Goal: Task Accomplishment & Management: Complete application form

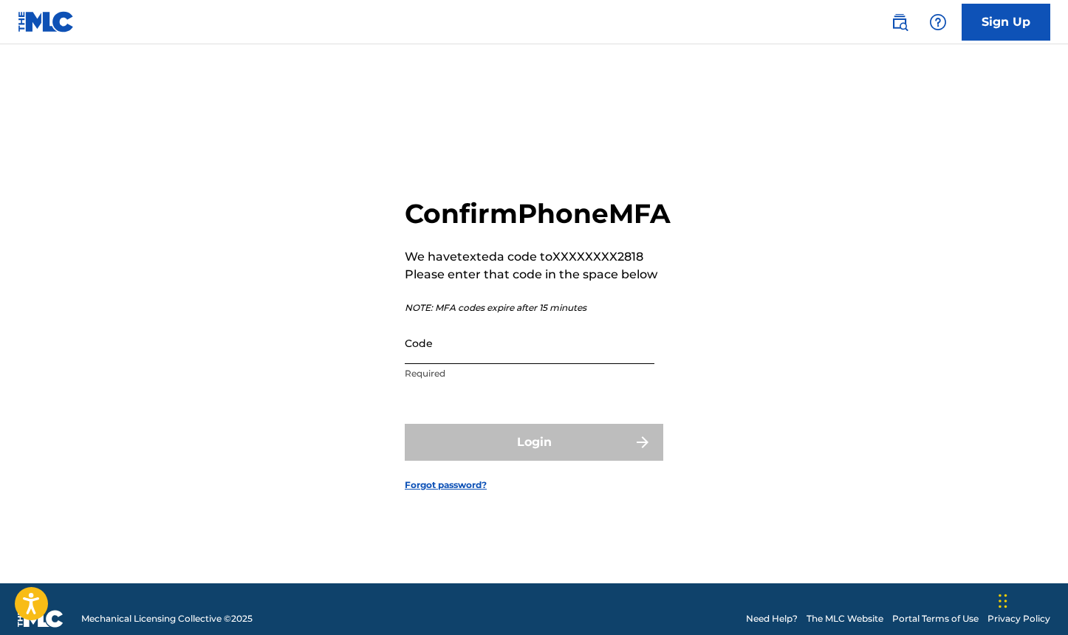
click at [541, 364] on input "Code" at bounding box center [530, 343] width 250 height 42
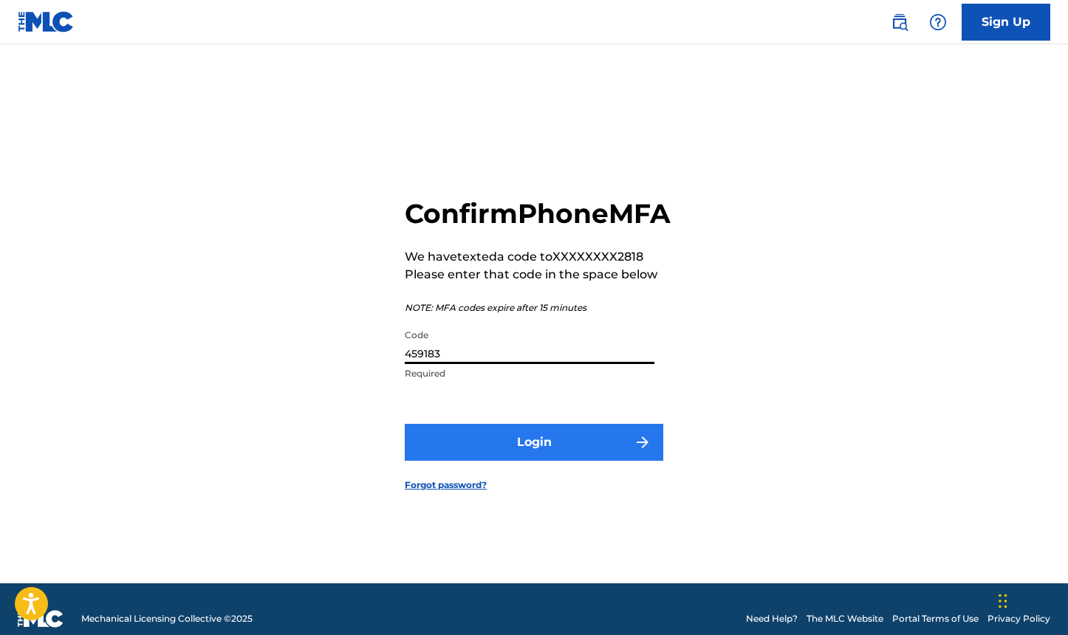
type input "459183"
click at [574, 461] on button "Login" at bounding box center [534, 442] width 258 height 37
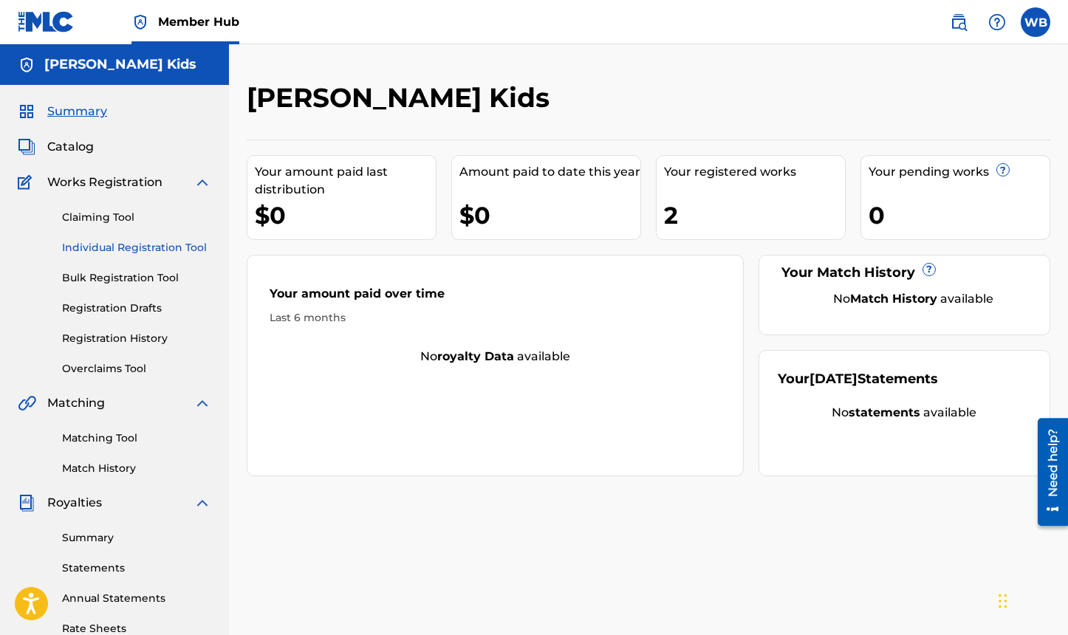
click at [115, 247] on link "Individual Registration Tool" at bounding box center [136, 248] width 149 height 16
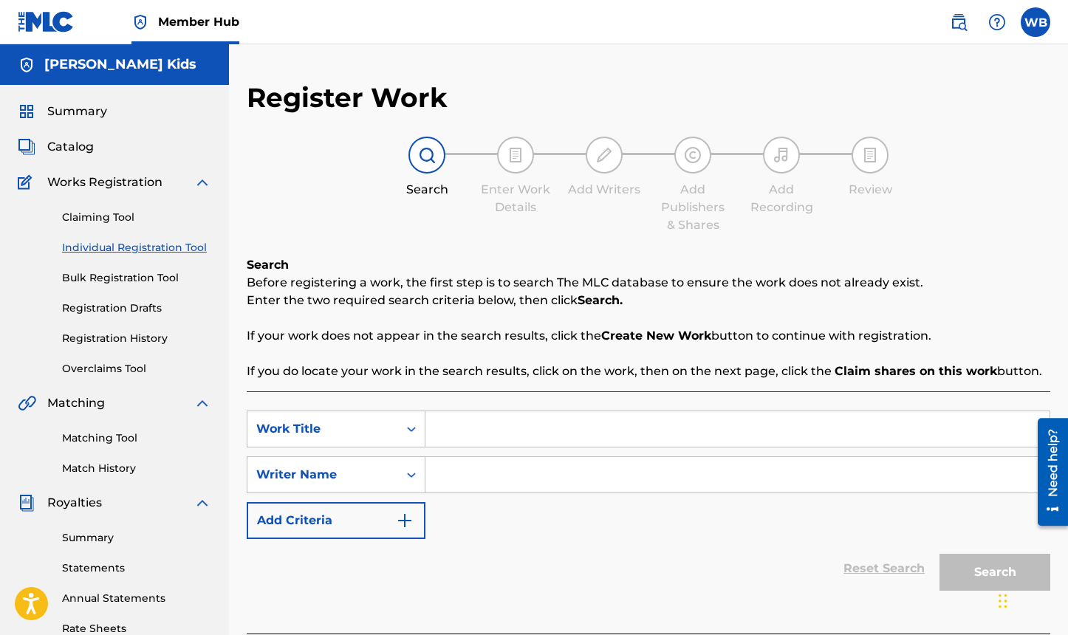
click at [466, 435] on input "Search Form" at bounding box center [737, 428] width 624 height 35
type input "Alphabet Beat A to Z"
click at [470, 476] on input "Search Form" at bounding box center [737, 474] width 624 height 35
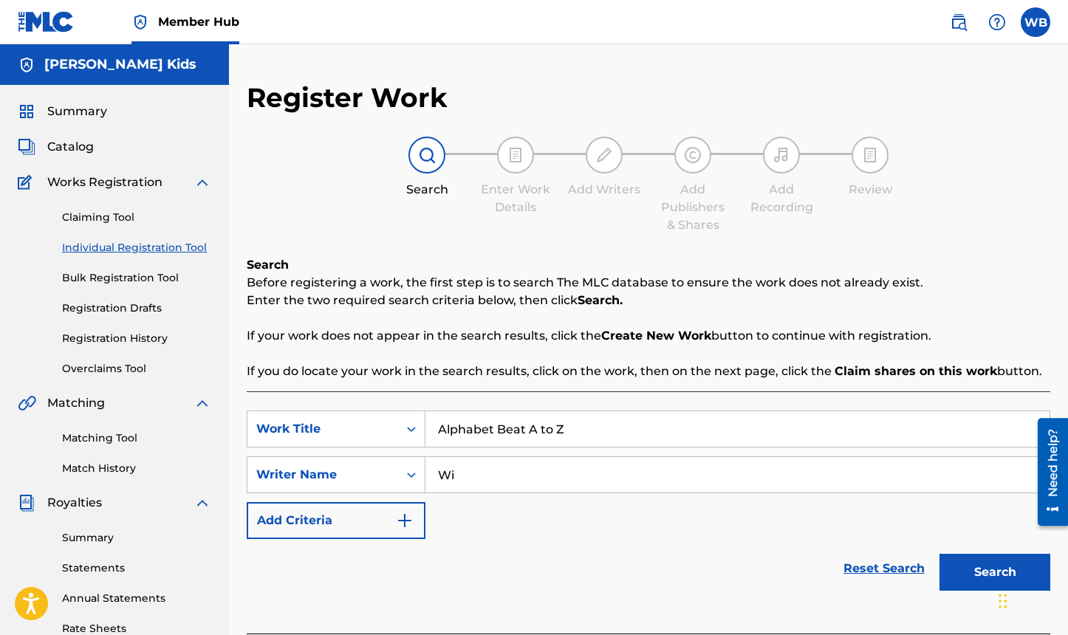
type input "W"
type input "[PERSON_NAME]"
click at [957, 577] on button "Search" at bounding box center [994, 572] width 111 height 37
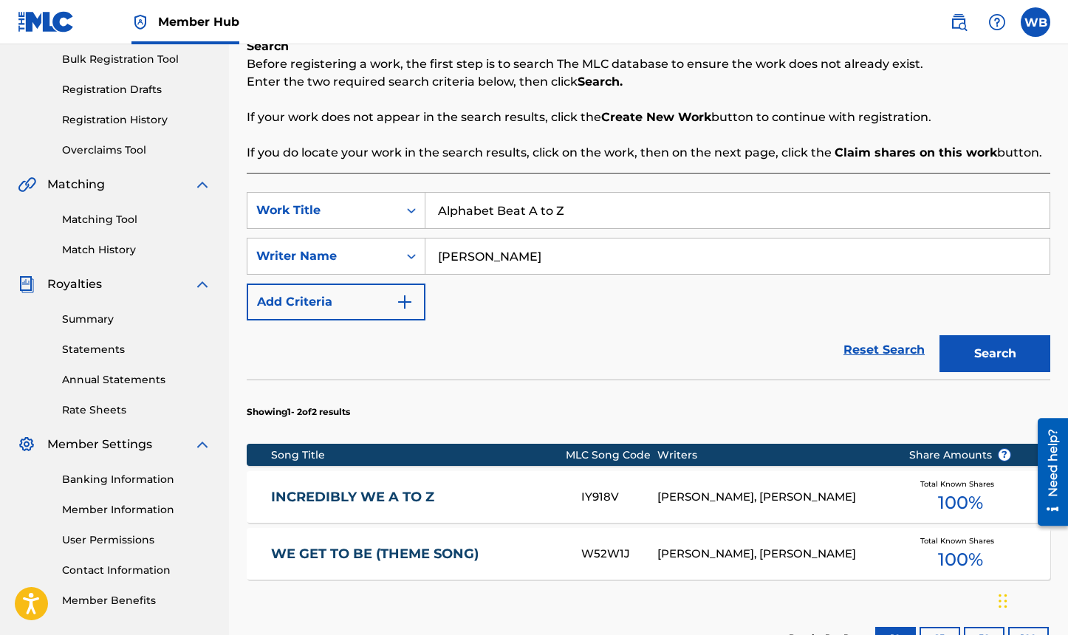
scroll to position [148, 0]
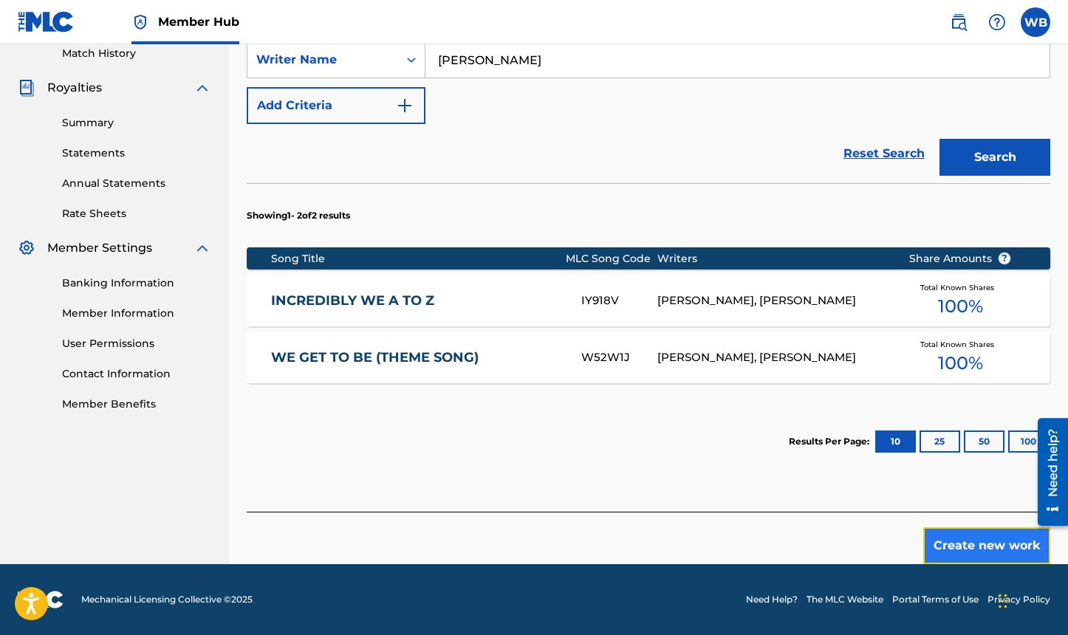
click at [957, 549] on button "Create new work" at bounding box center [986, 545] width 127 height 37
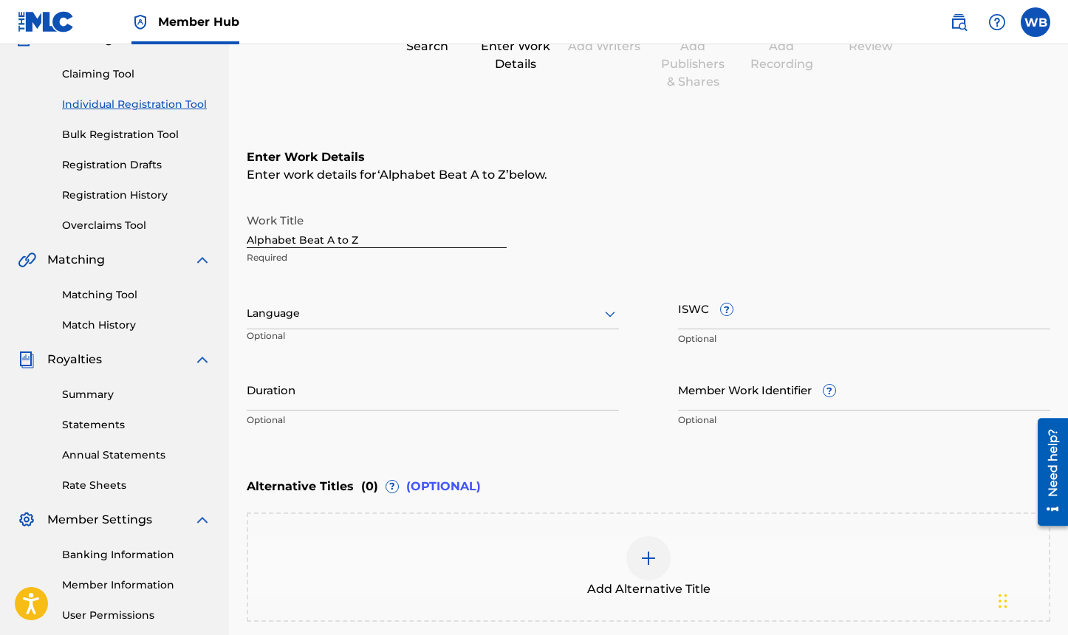
scroll to position [69, 0]
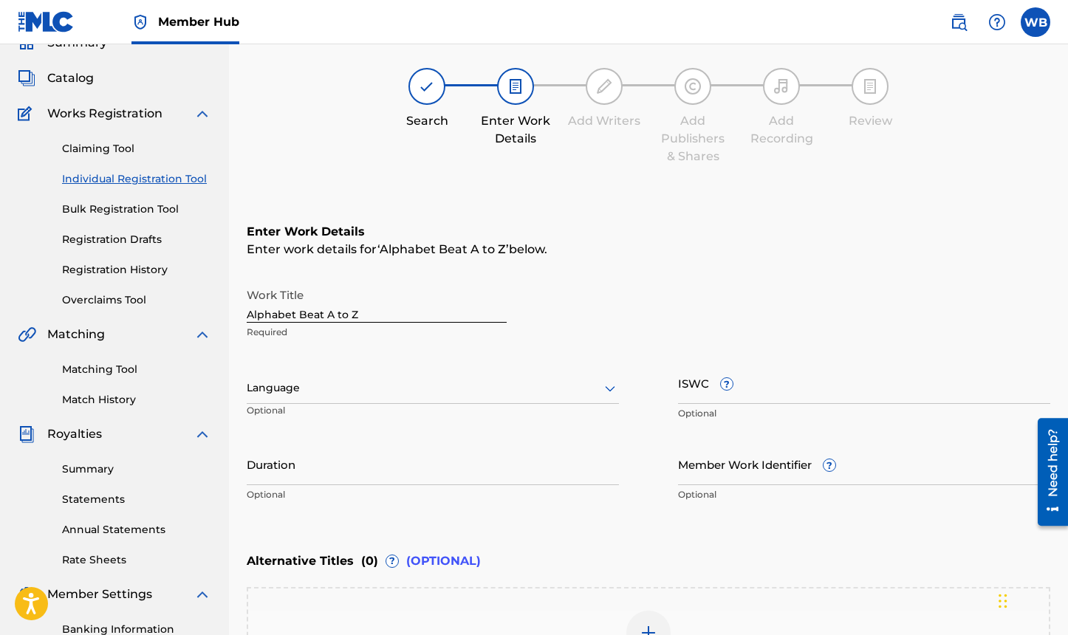
click at [567, 390] on div at bounding box center [433, 388] width 372 height 18
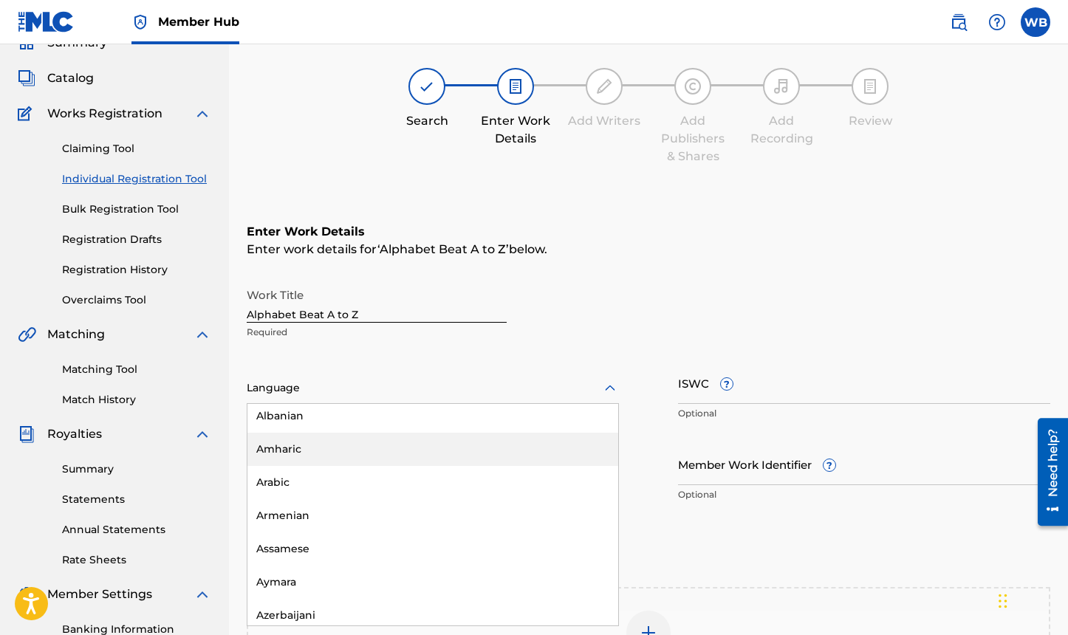
scroll to position [0, 0]
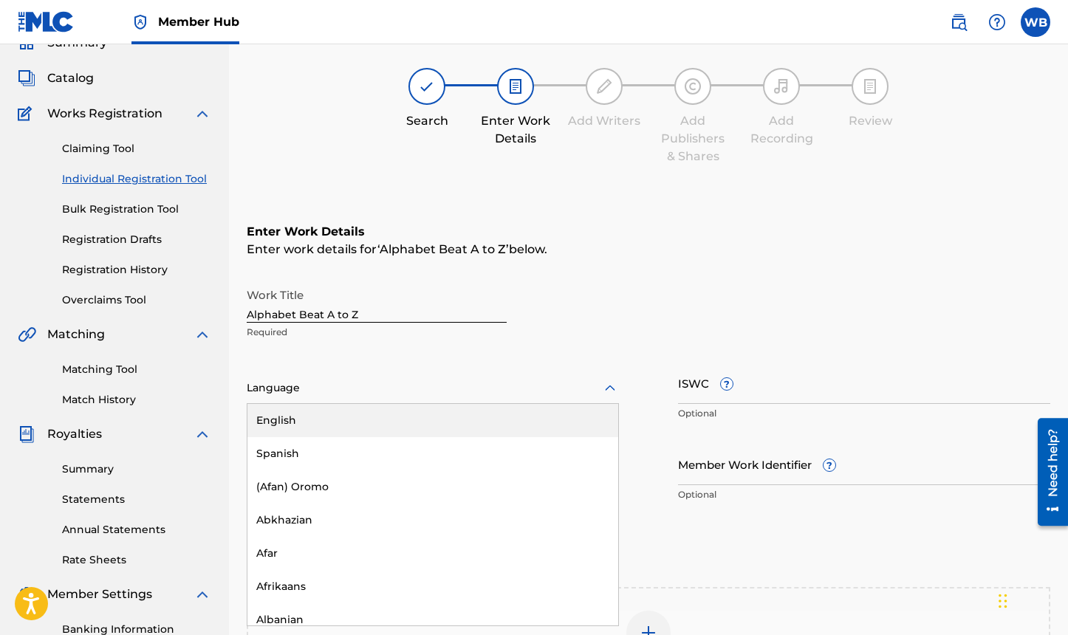
click at [315, 428] on div "English" at bounding box center [432, 420] width 371 height 33
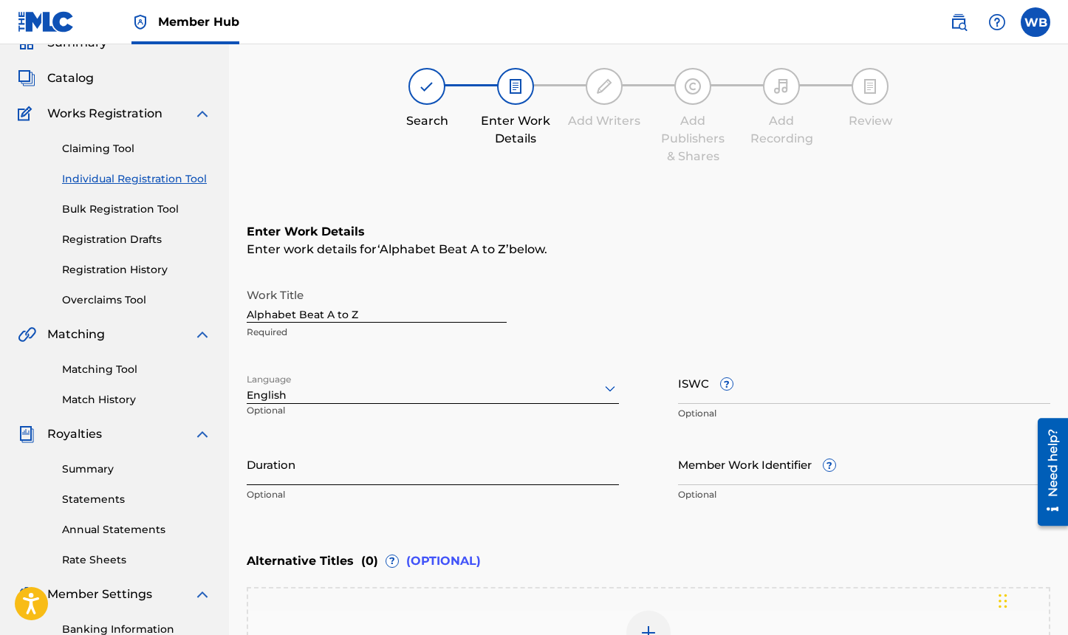
click at [383, 479] on input "Duration" at bounding box center [433, 464] width 372 height 42
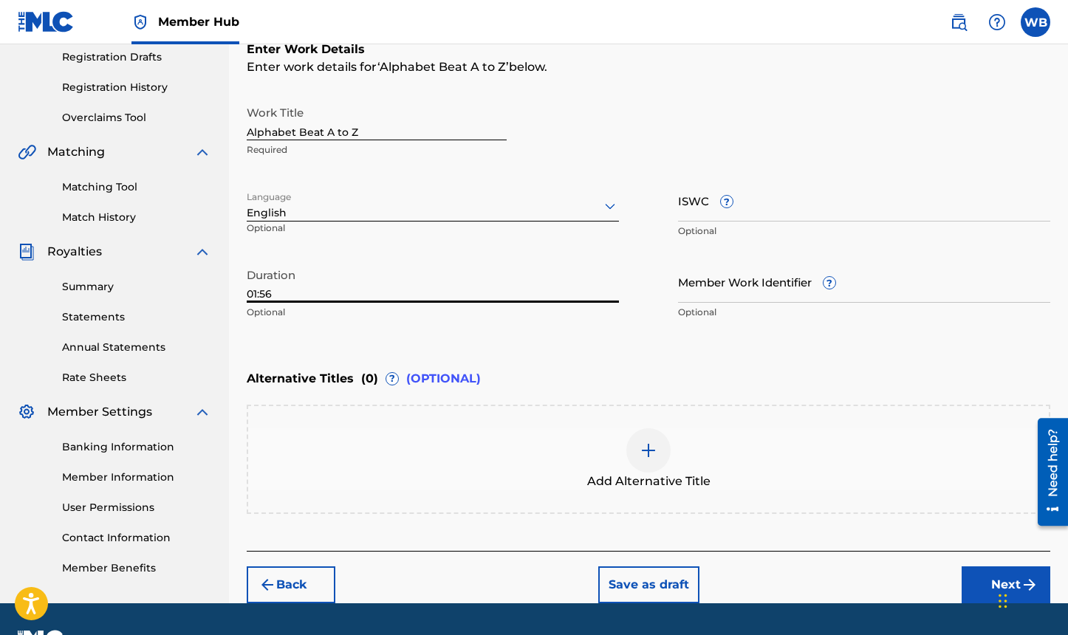
scroll to position [290, 0]
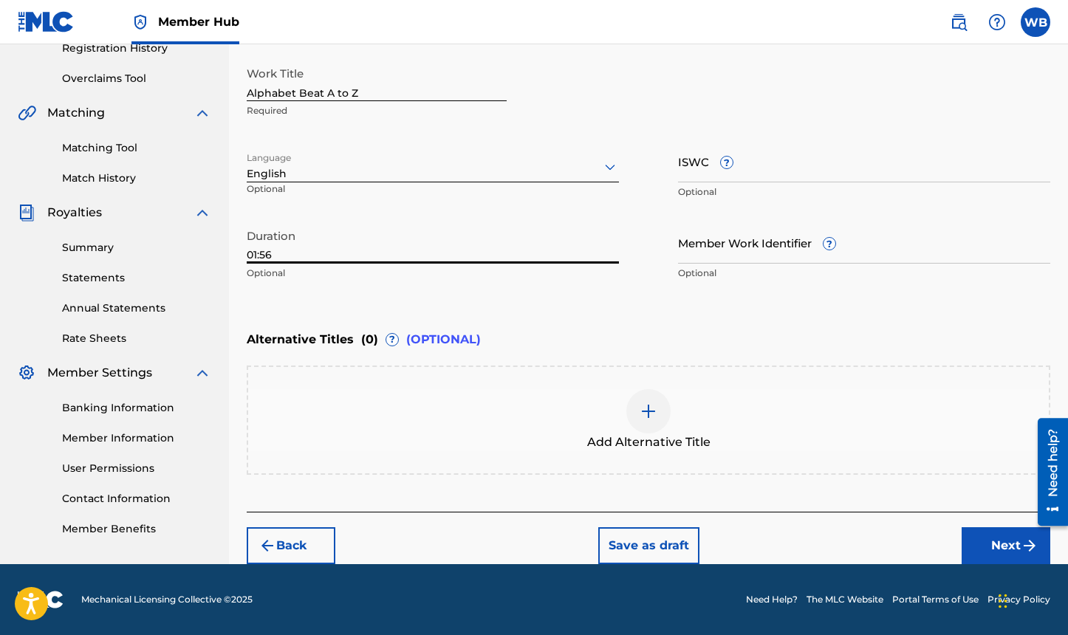
type input "01:56"
click at [629, 424] on div "Add Alternative Title" at bounding box center [648, 420] width 800 height 62
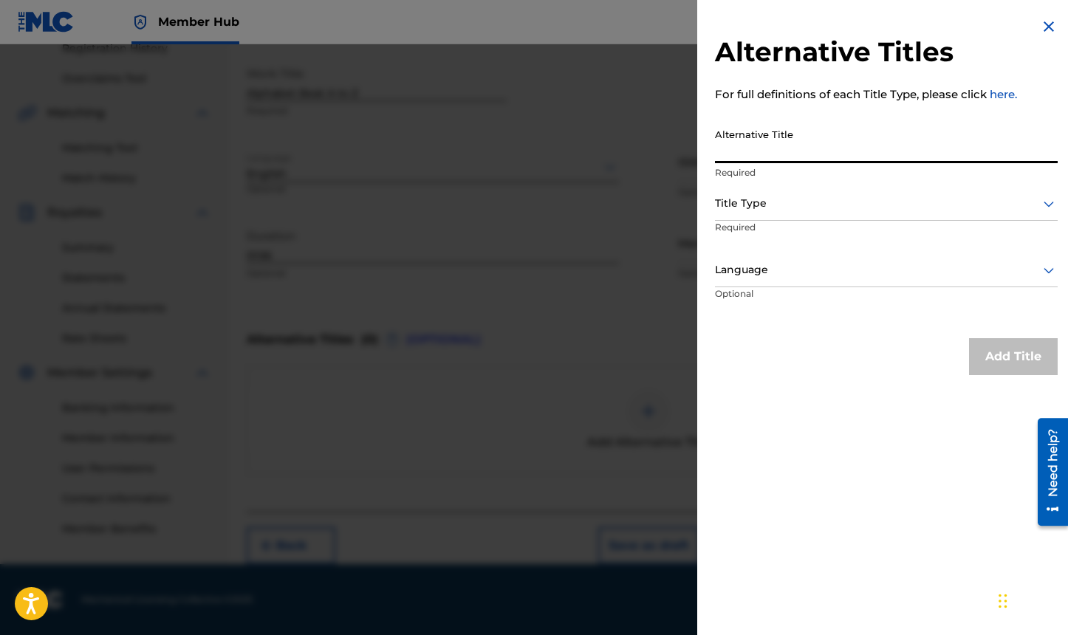
click at [765, 138] on input "Alternative Title" at bounding box center [886, 142] width 343 height 42
type input "Do You Know the Alphabet"
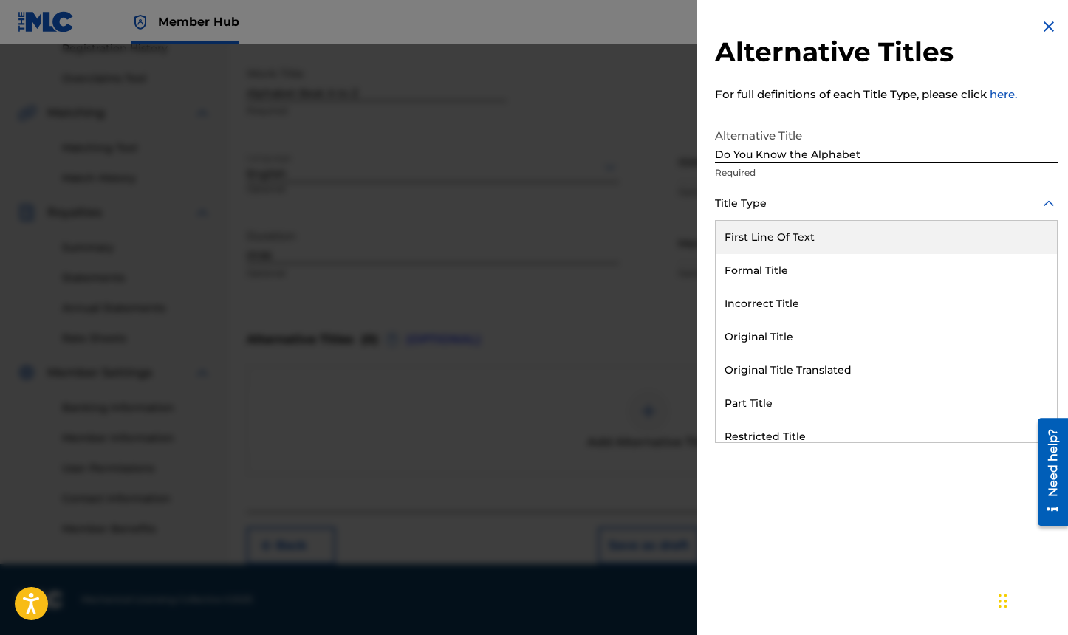
click at [771, 216] on div "Title Type" at bounding box center [886, 204] width 343 height 33
click at [774, 238] on div "First Line Of Text" at bounding box center [885, 237] width 341 height 33
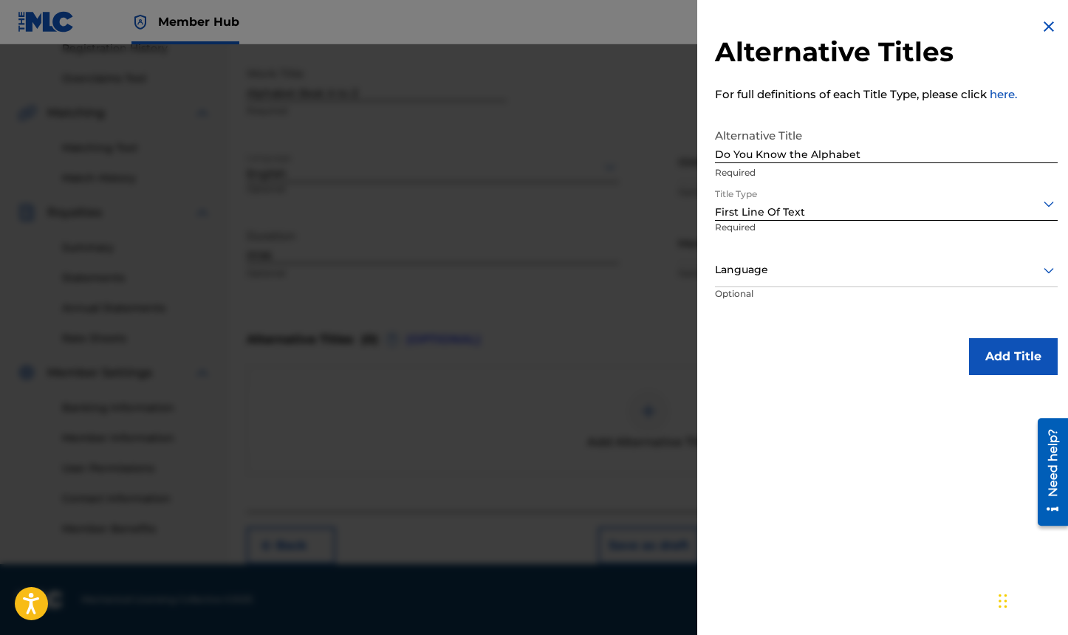
click at [776, 277] on div at bounding box center [886, 270] width 343 height 18
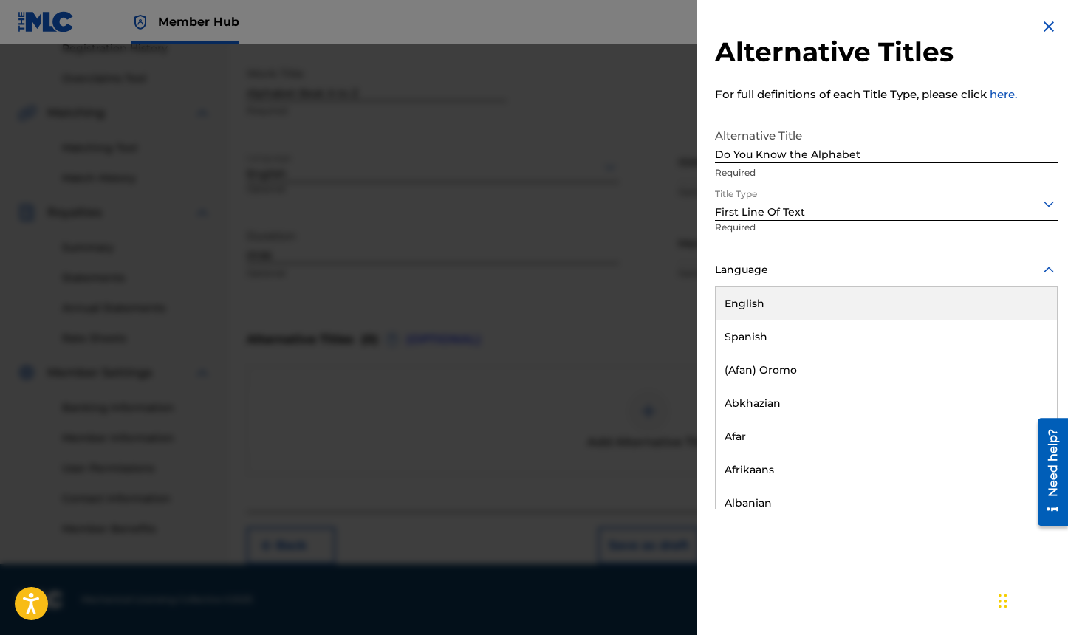
click at [776, 303] on div "English" at bounding box center [885, 303] width 341 height 33
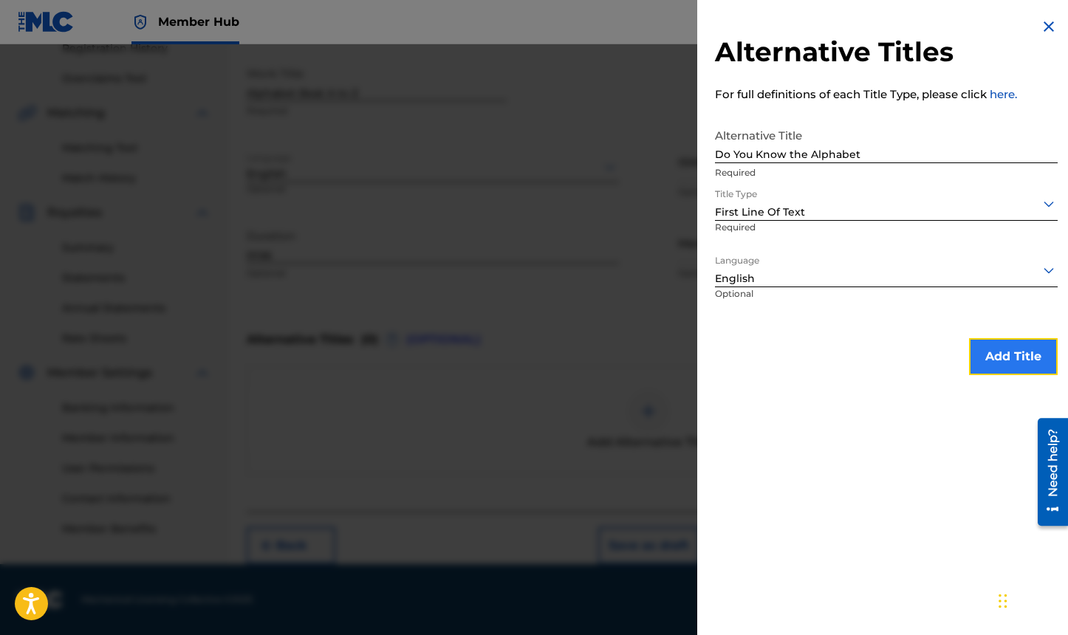
click at [1037, 360] on button "Add Title" at bounding box center [1013, 356] width 89 height 37
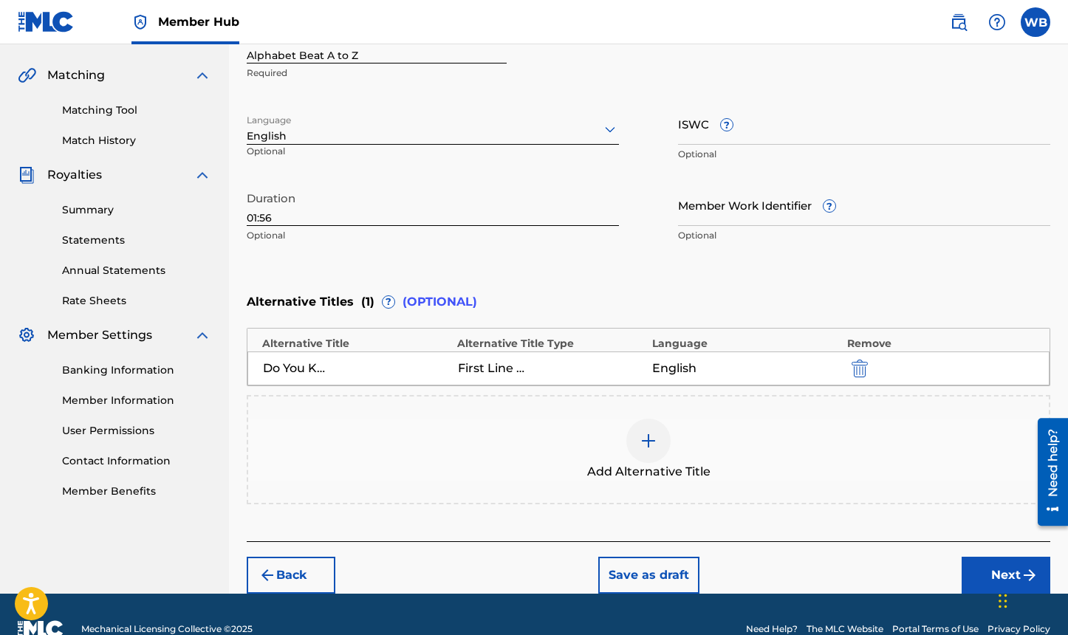
scroll to position [357, 0]
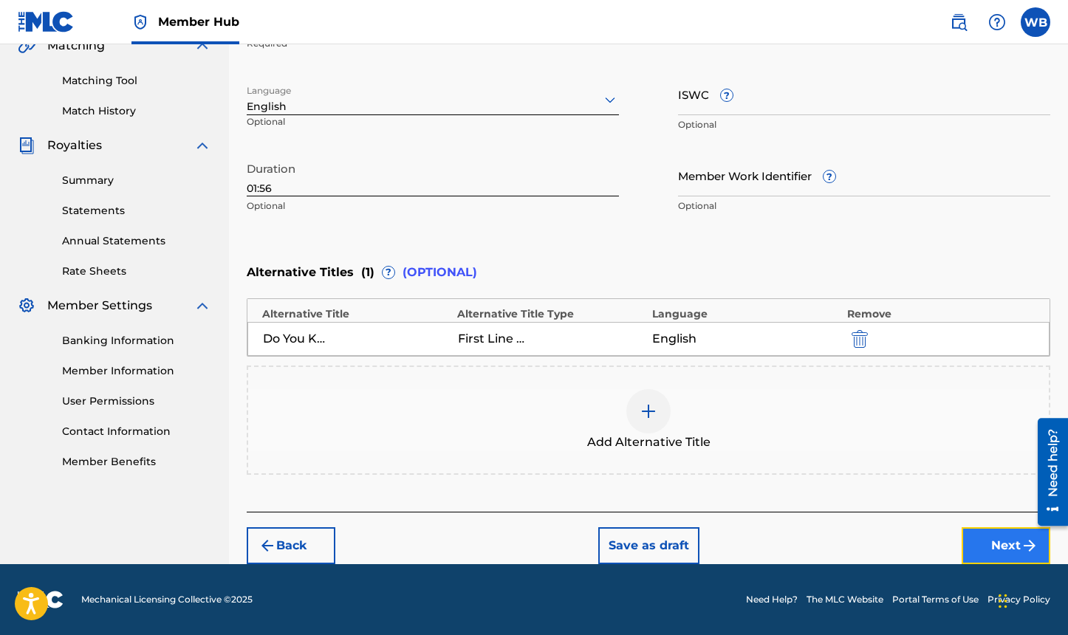
click at [976, 539] on button "Next" at bounding box center [1005, 545] width 89 height 37
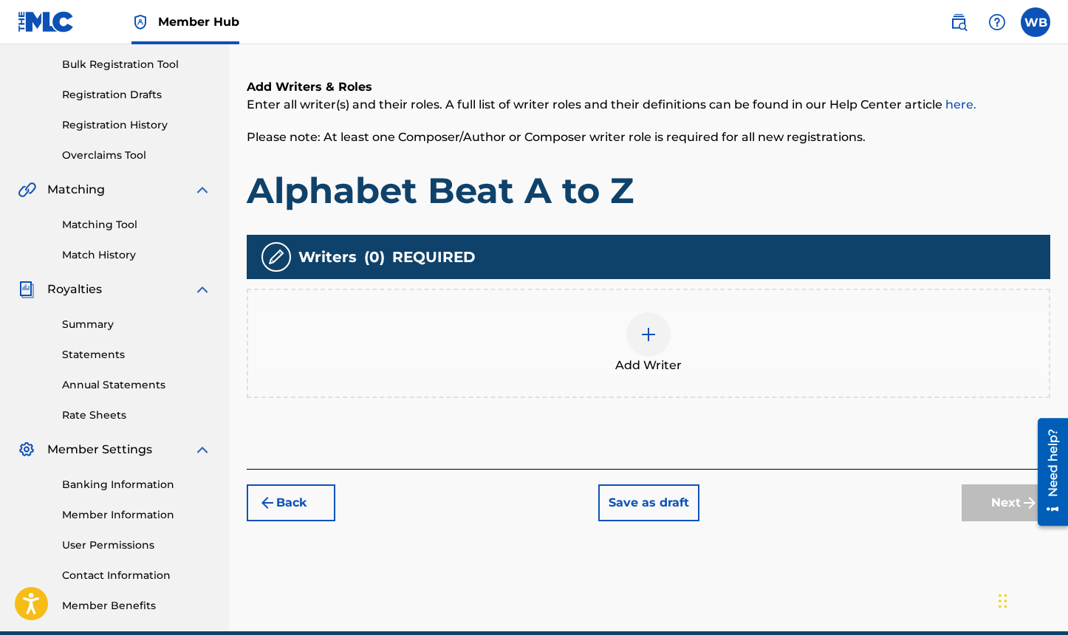
scroll to position [214, 0]
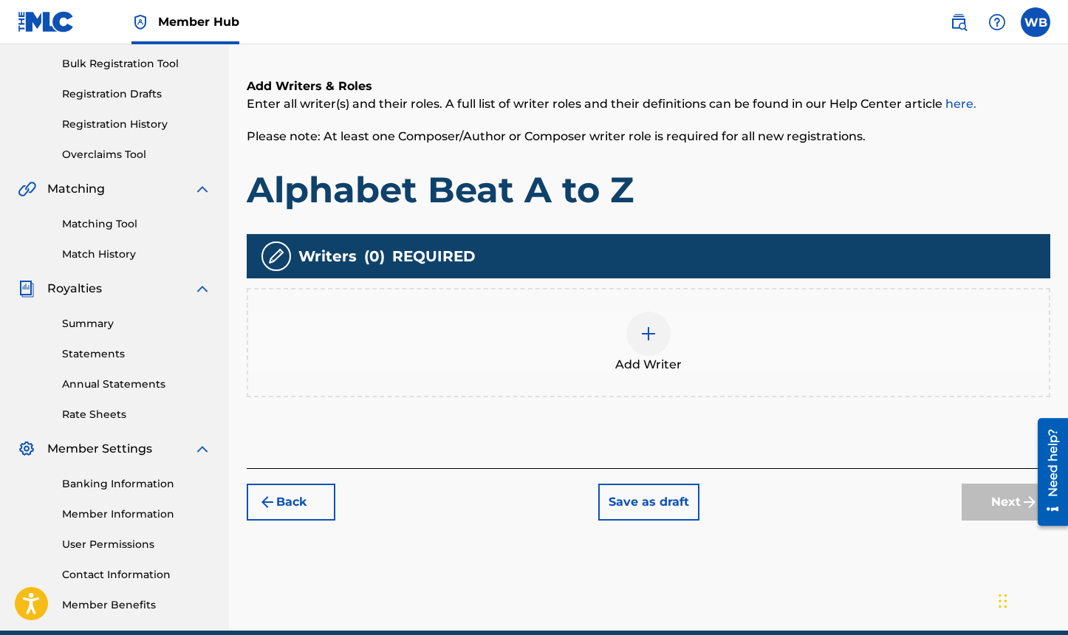
click at [630, 363] on span "Add Writer" at bounding box center [648, 365] width 66 height 18
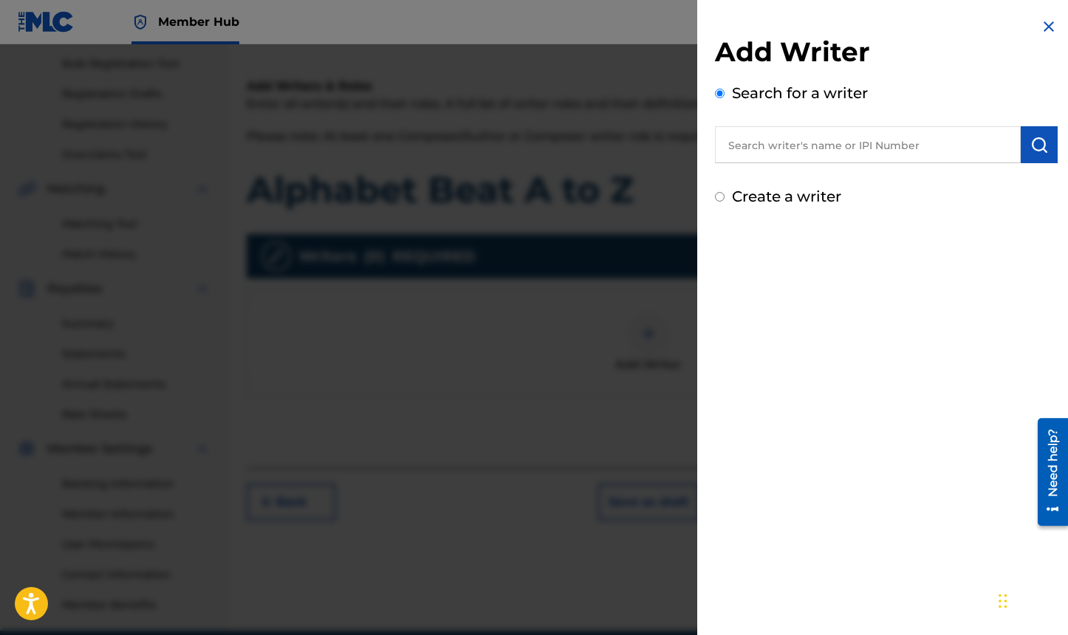
click at [813, 148] on input "text" at bounding box center [868, 144] width 306 height 37
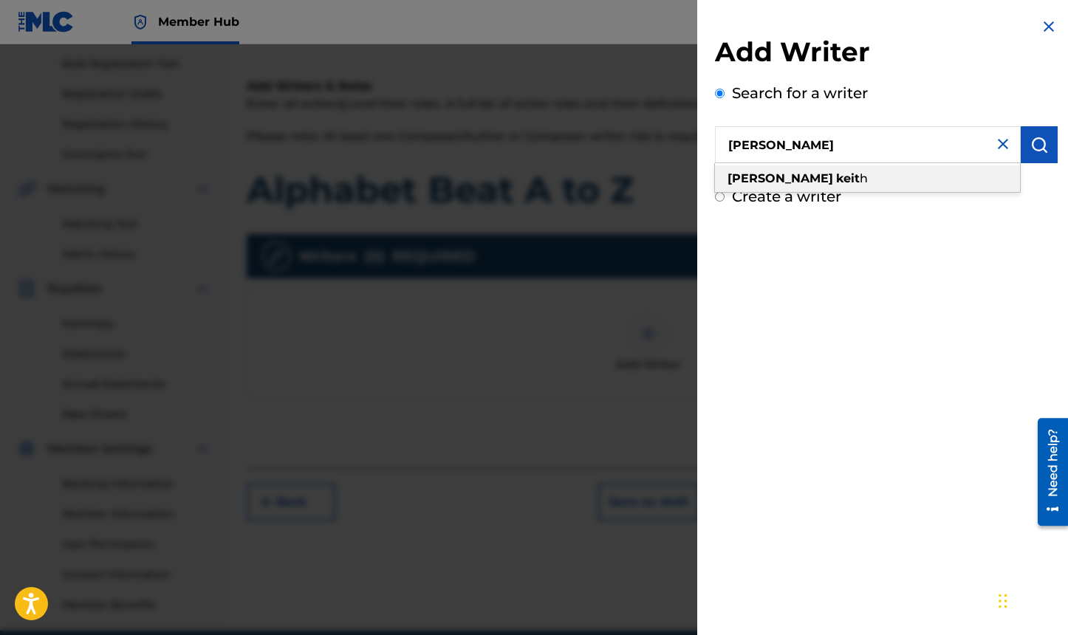
click at [825, 174] on div "[PERSON_NAME] h" at bounding box center [867, 178] width 305 height 27
type input "[PERSON_NAME]"
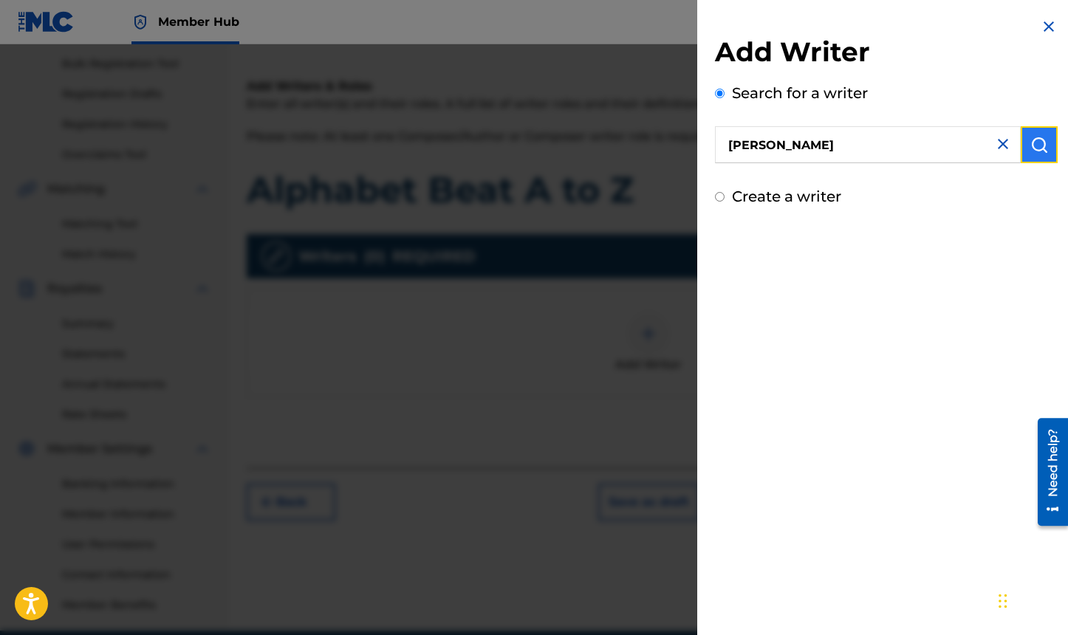
click at [1040, 143] on img "submit" at bounding box center [1039, 145] width 18 height 18
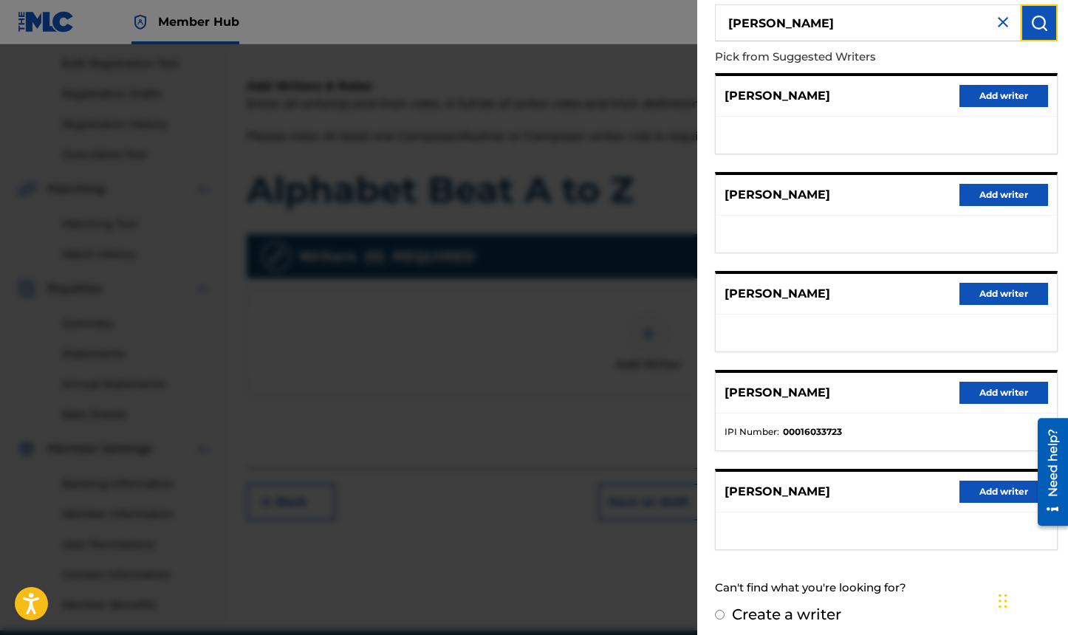
scroll to position [130, 0]
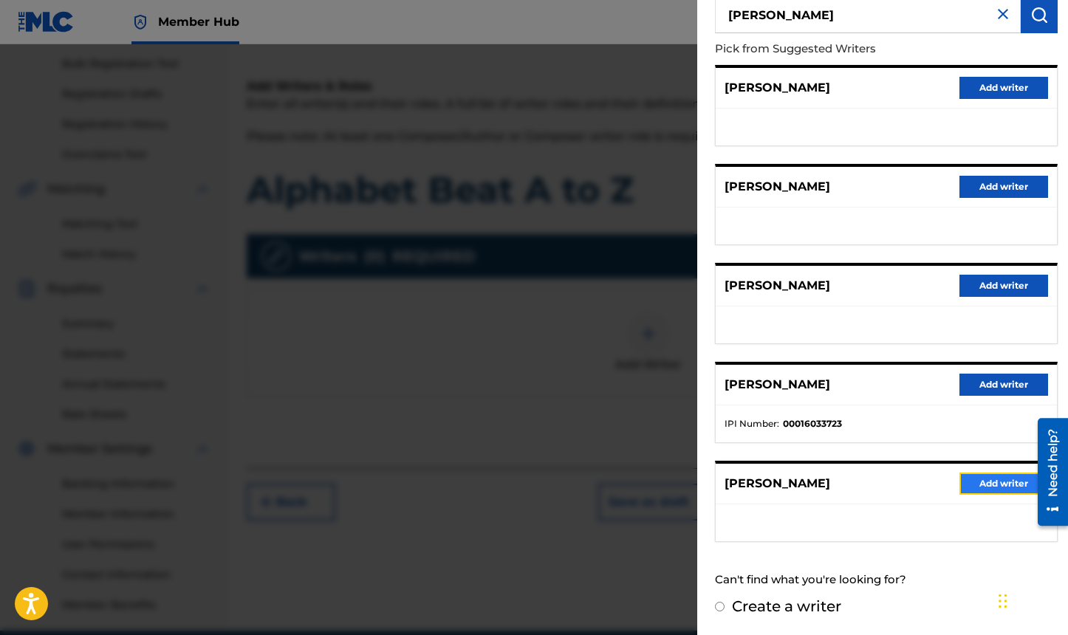
click at [970, 476] on button "Add writer" at bounding box center [1003, 484] width 89 height 22
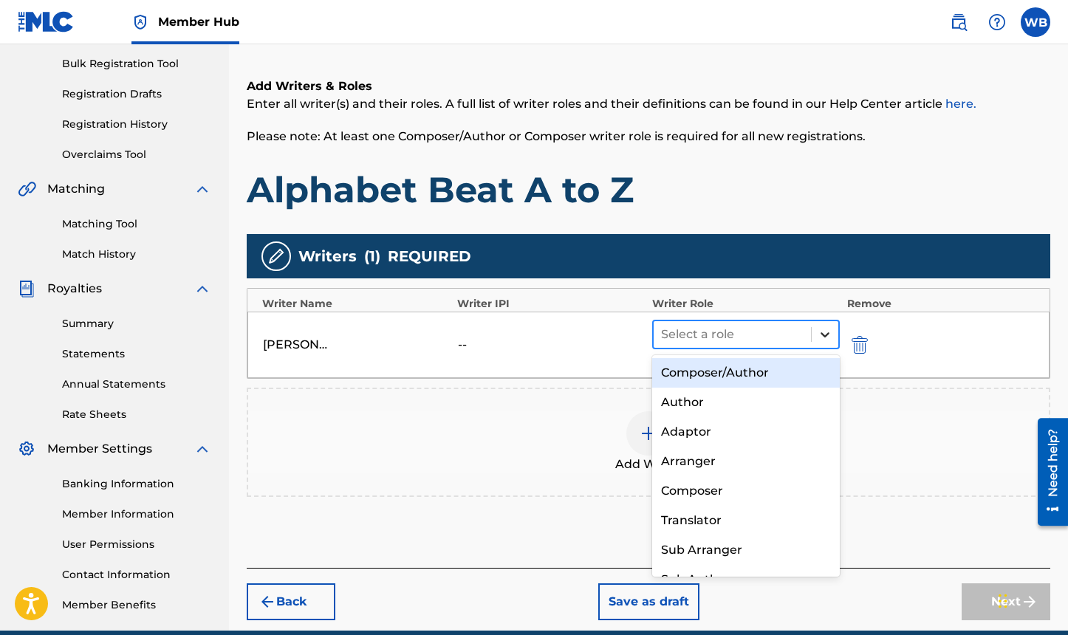
click at [825, 337] on icon at bounding box center [824, 334] width 15 height 15
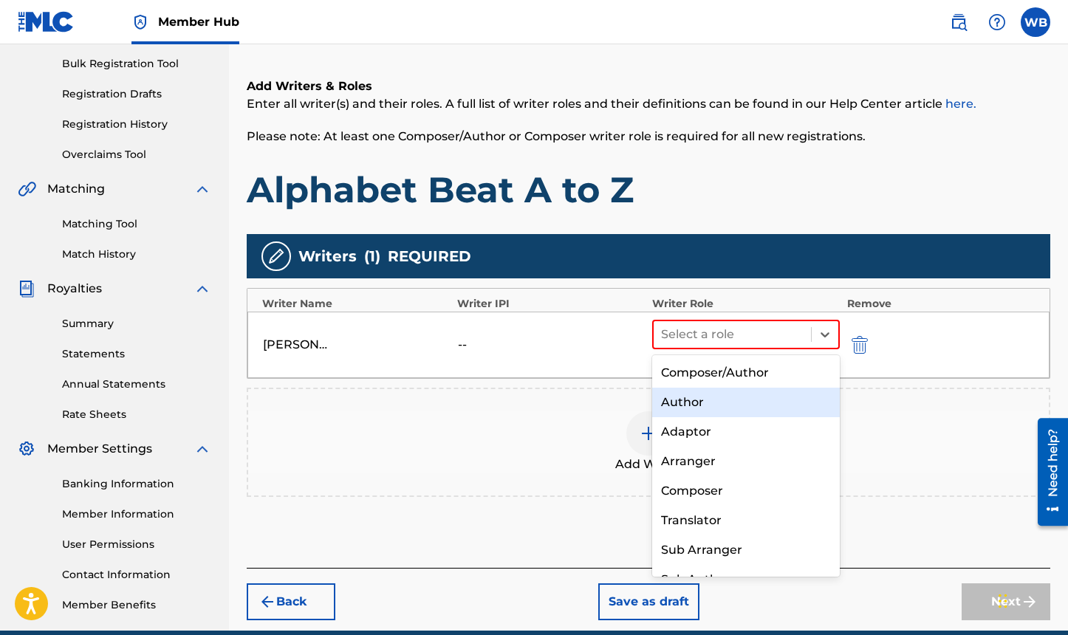
click at [766, 397] on div "Author" at bounding box center [746, 403] width 188 height 30
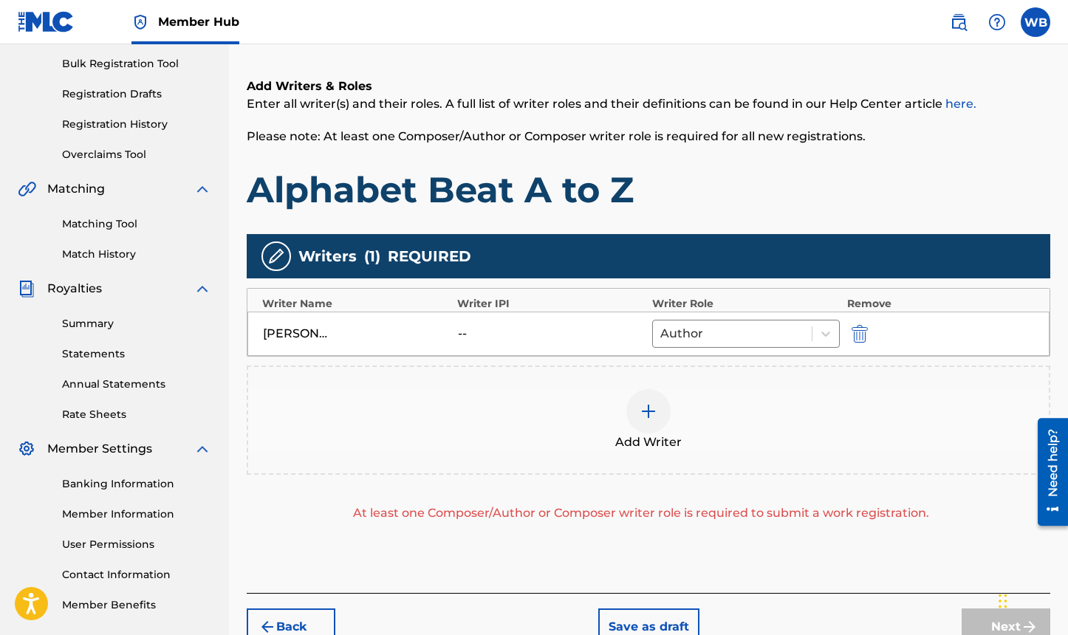
click at [652, 411] on img at bounding box center [648, 411] width 18 height 18
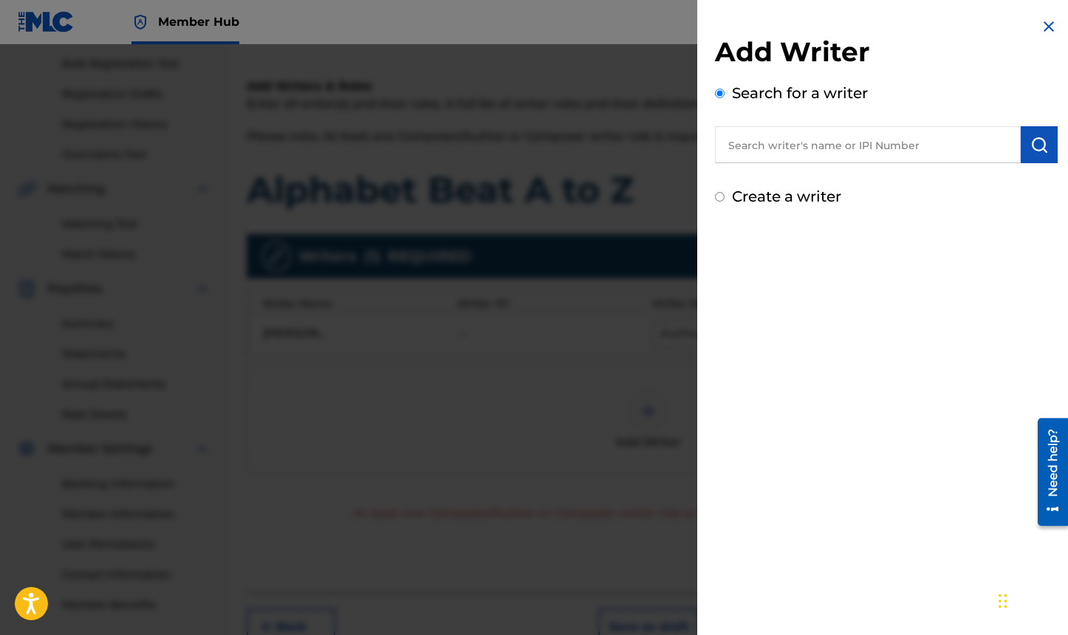
click at [763, 153] on input "text" at bounding box center [868, 144] width 306 height 37
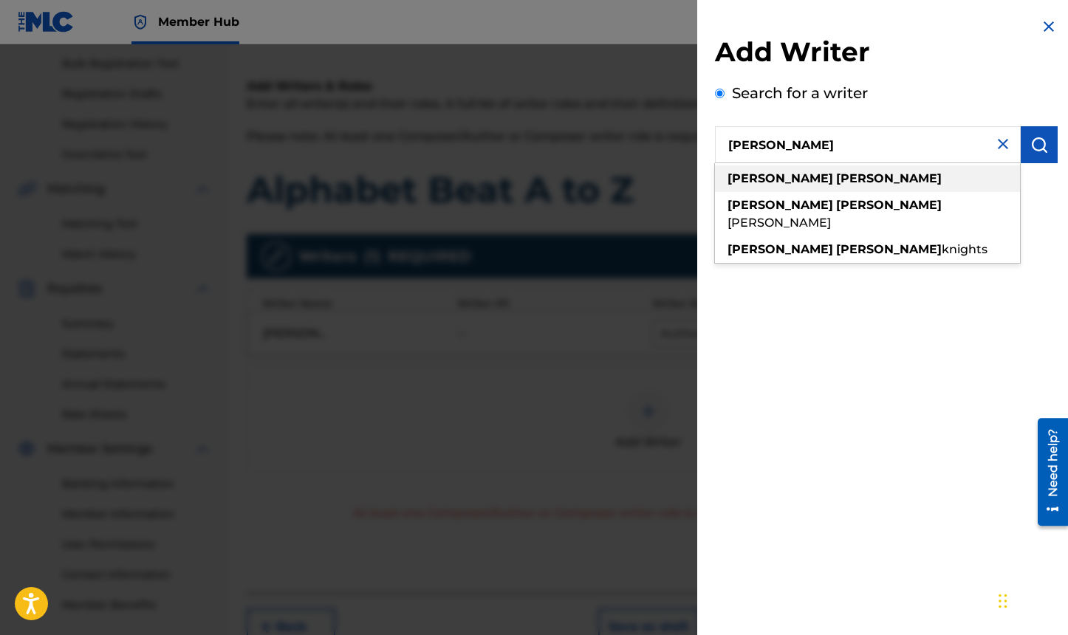
type input "[PERSON_NAME]"
click at [763, 173] on strong "[PERSON_NAME]" at bounding box center [780, 178] width 106 height 14
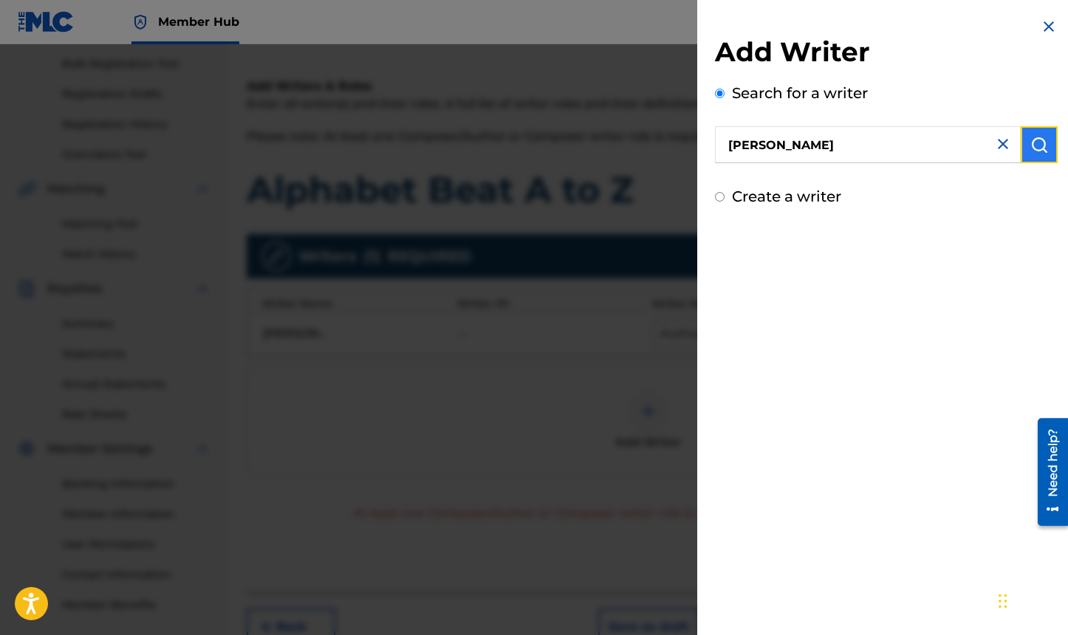
click at [1030, 145] on img "submit" at bounding box center [1039, 145] width 18 height 18
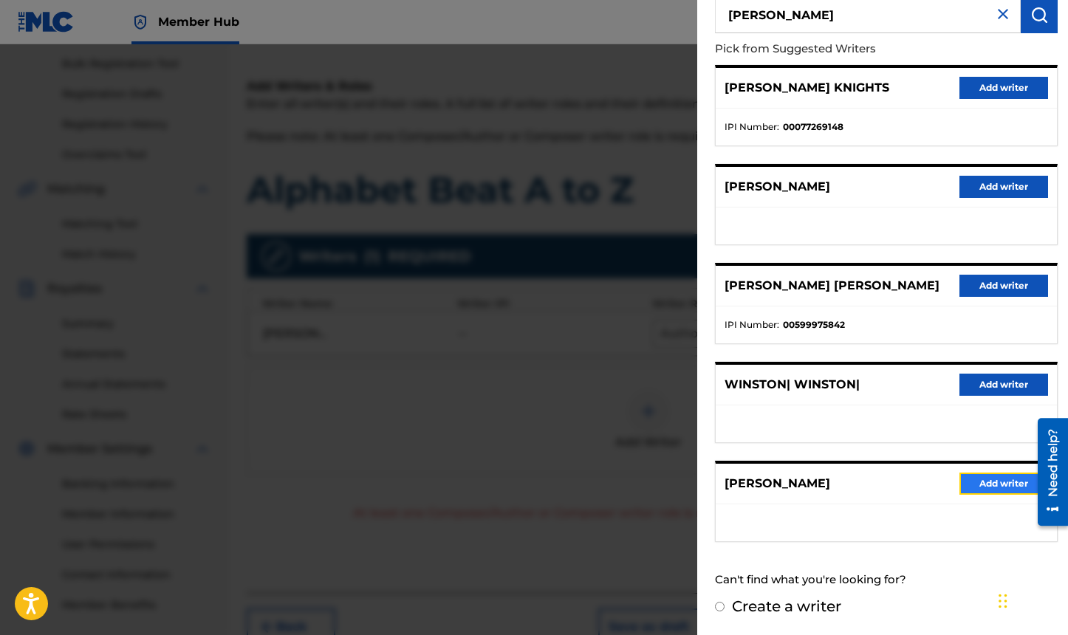
click at [1002, 482] on button "Add writer" at bounding box center [1003, 484] width 89 height 22
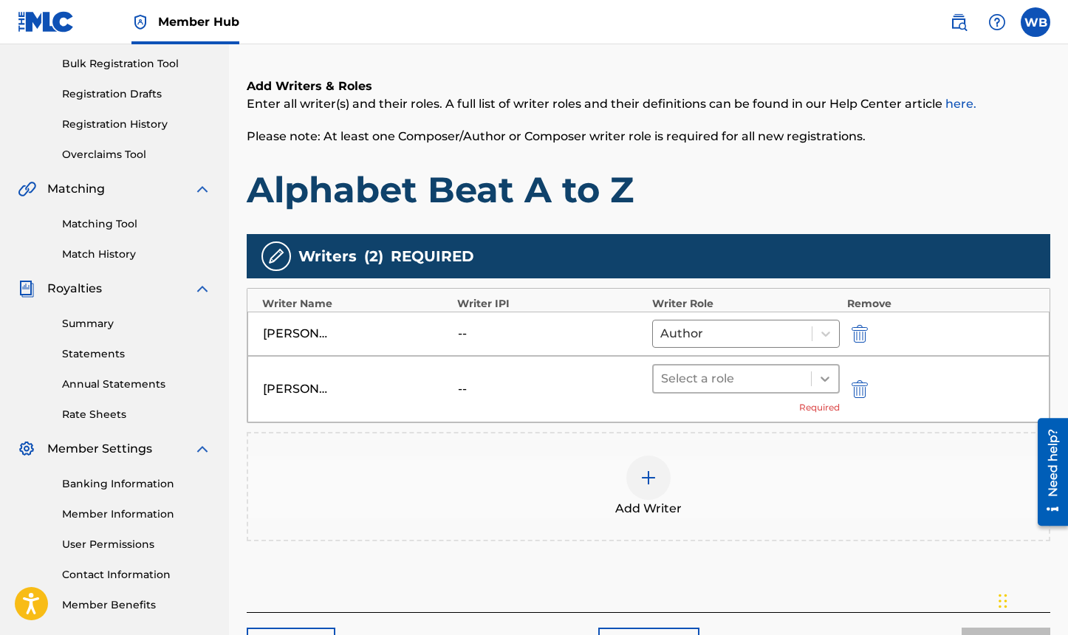
click at [831, 384] on icon at bounding box center [824, 378] width 15 height 15
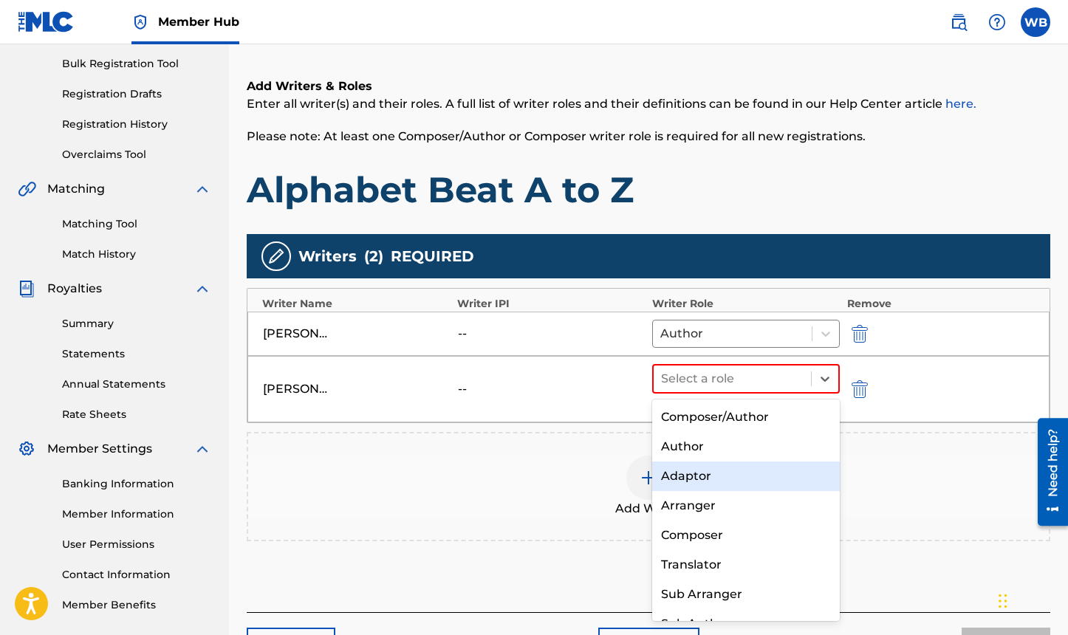
scroll to position [21, 0]
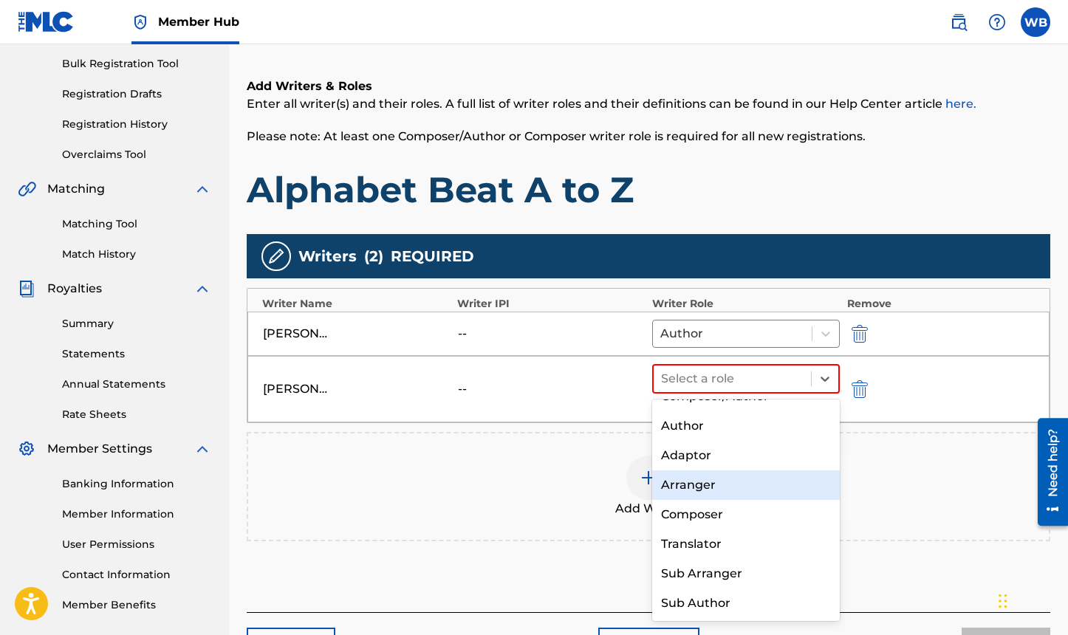
click at [766, 491] on div "Arranger" at bounding box center [746, 485] width 188 height 30
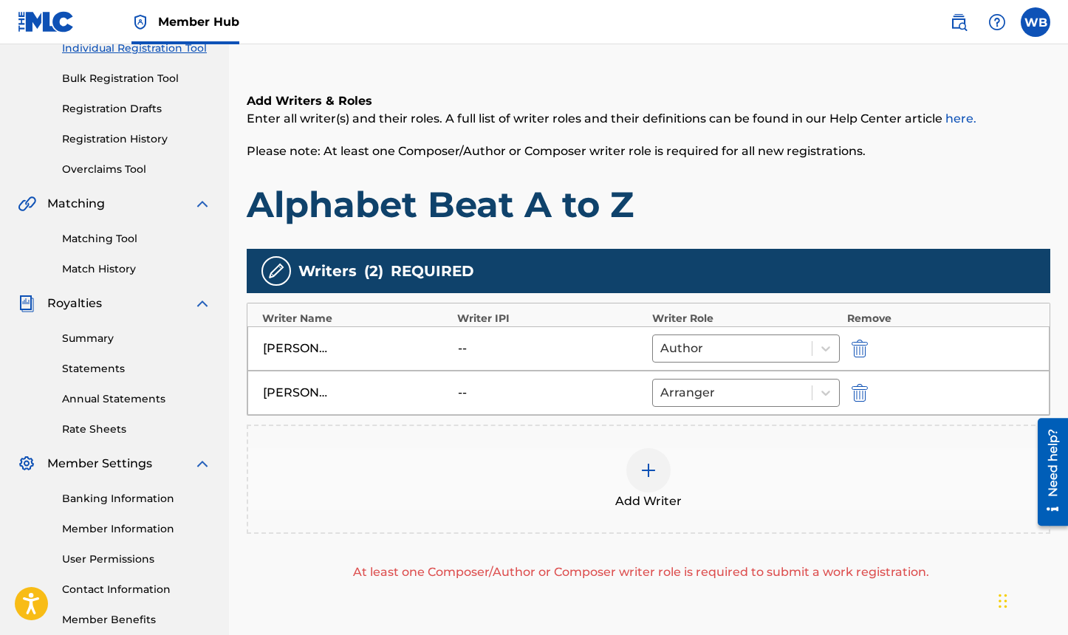
scroll to position [192, 0]
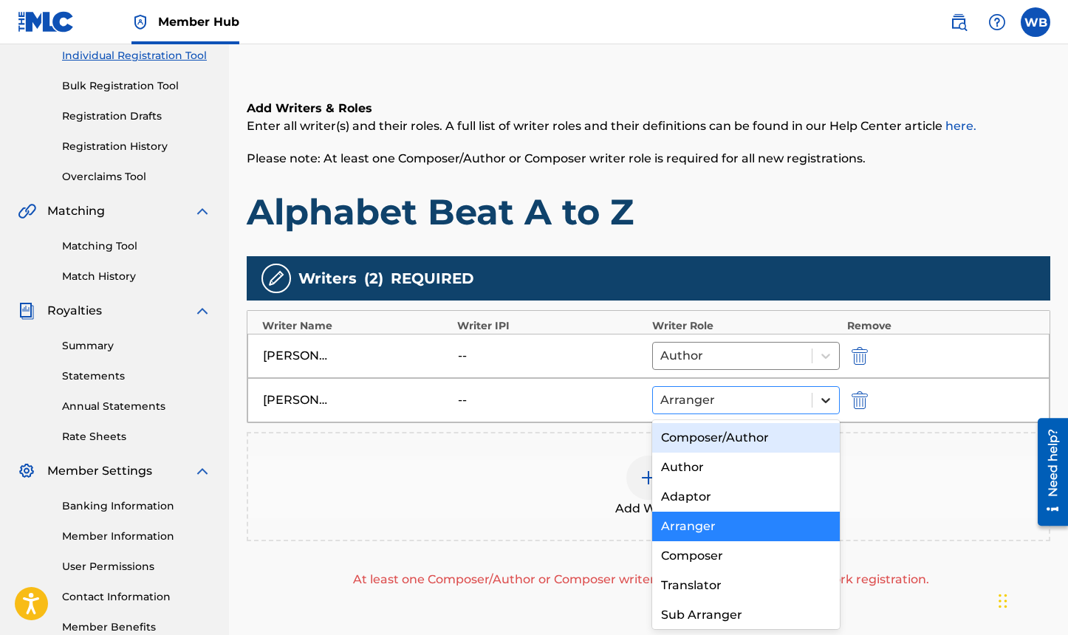
click at [830, 399] on icon at bounding box center [825, 400] width 15 height 15
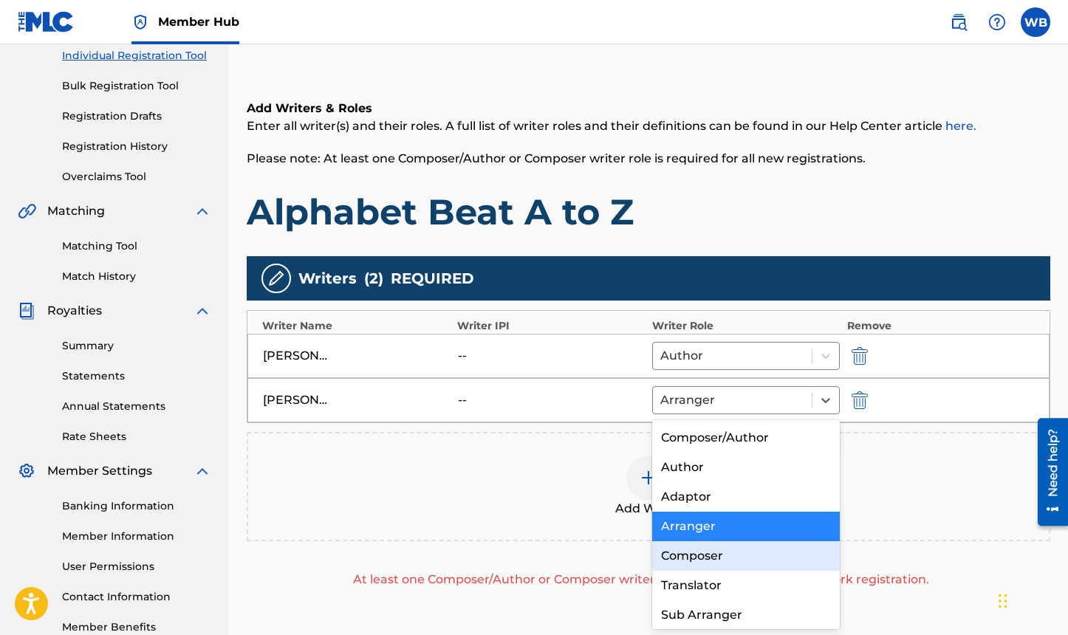
click at [737, 555] on div "Composer" at bounding box center [746, 556] width 188 height 30
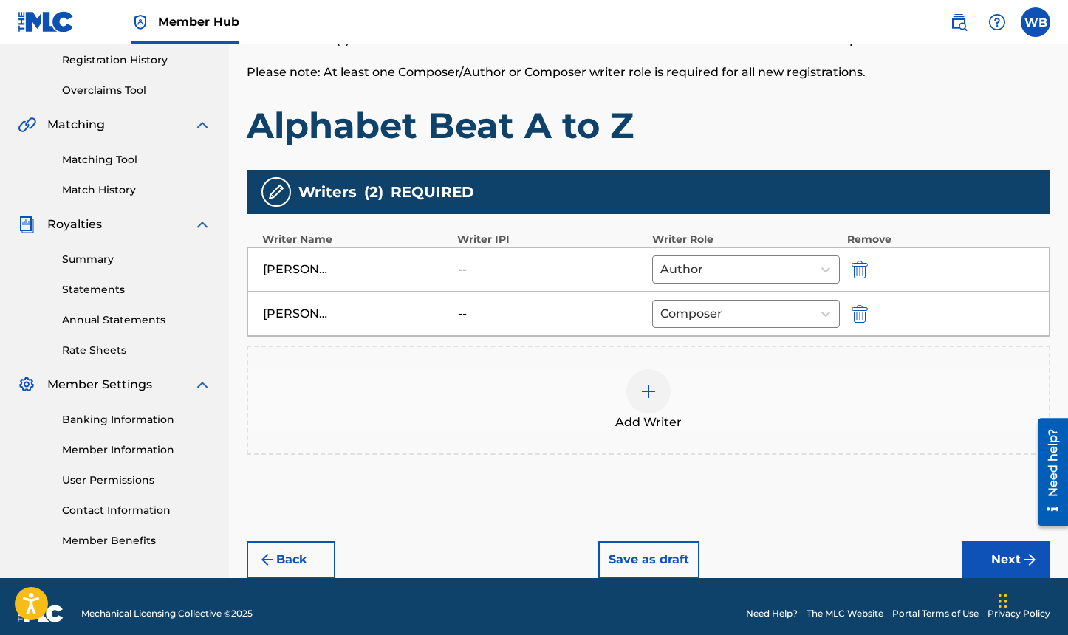
scroll to position [292, 0]
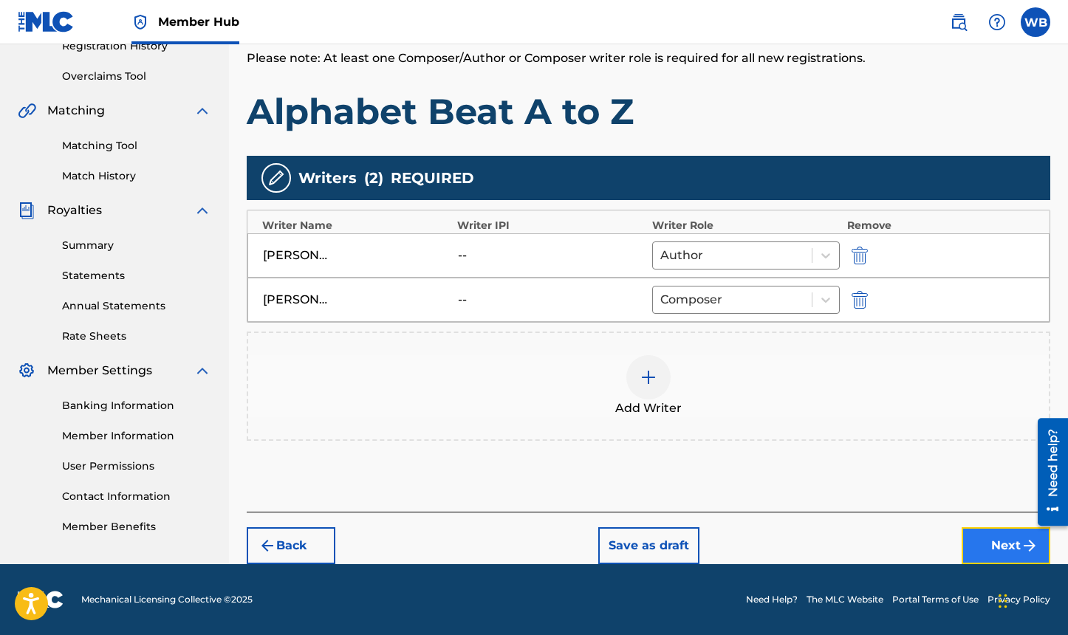
click at [1006, 544] on button "Next" at bounding box center [1005, 545] width 89 height 37
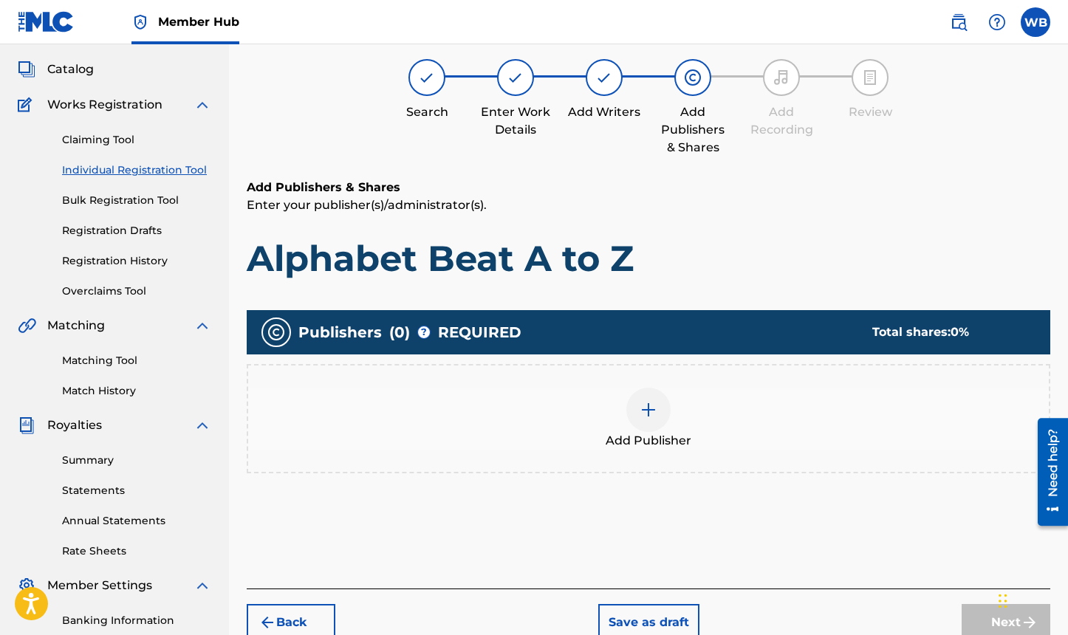
scroll to position [66, 0]
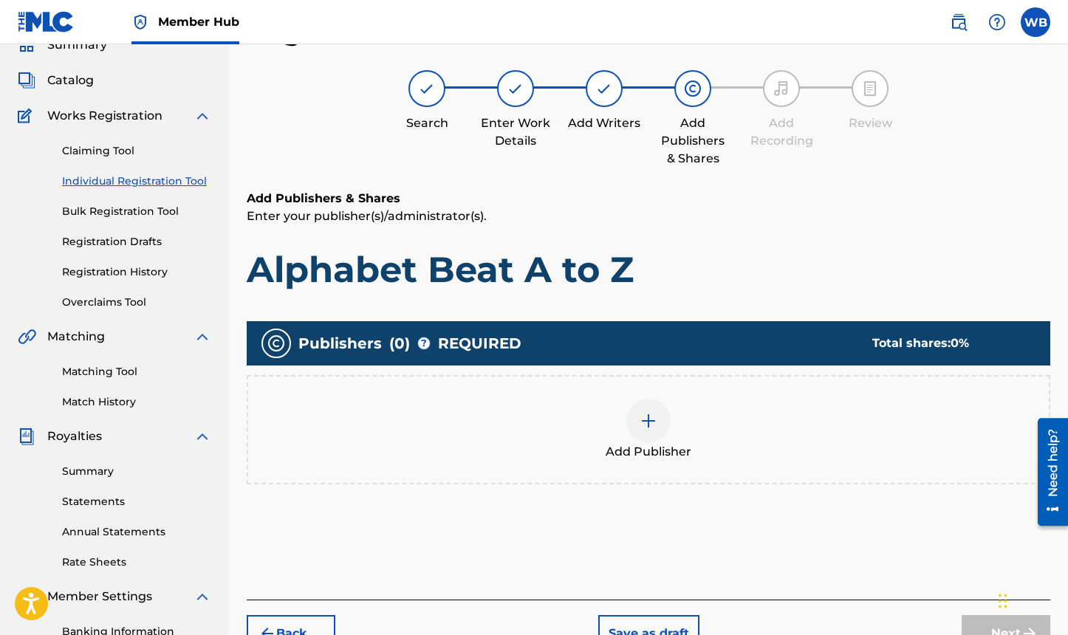
click at [652, 427] on img at bounding box center [648, 421] width 18 height 18
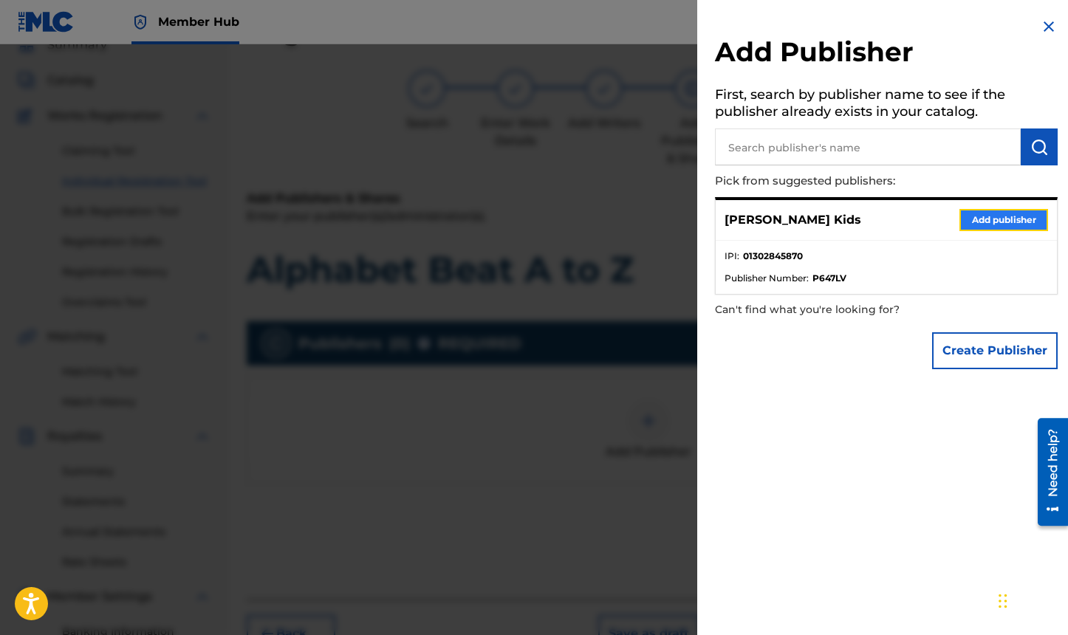
click at [974, 221] on button "Add publisher" at bounding box center [1003, 220] width 89 height 22
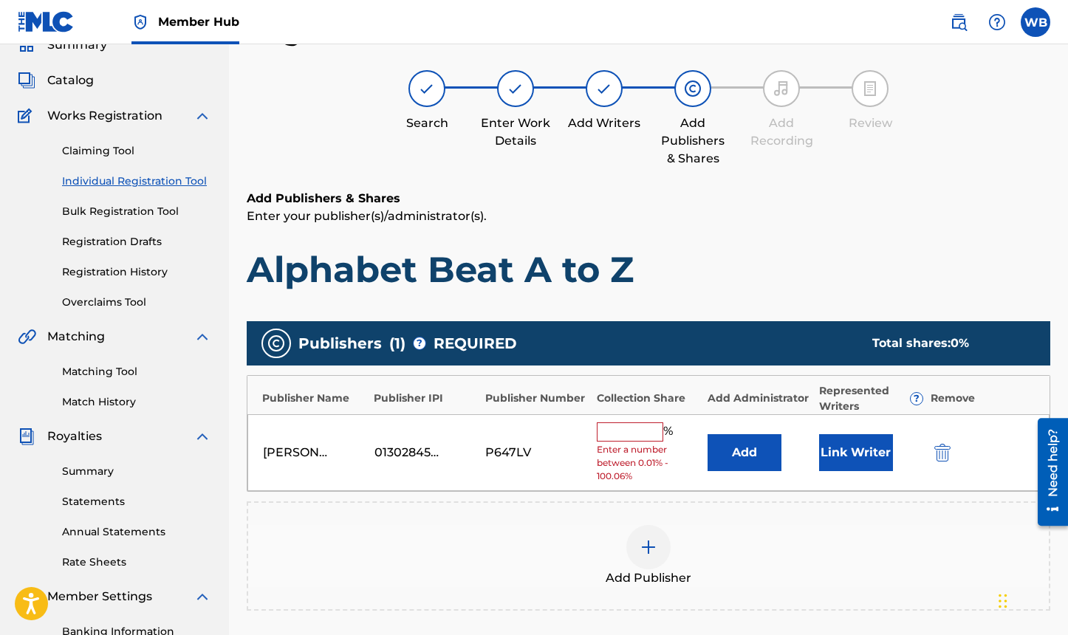
click at [642, 434] on input "text" at bounding box center [630, 431] width 66 height 19
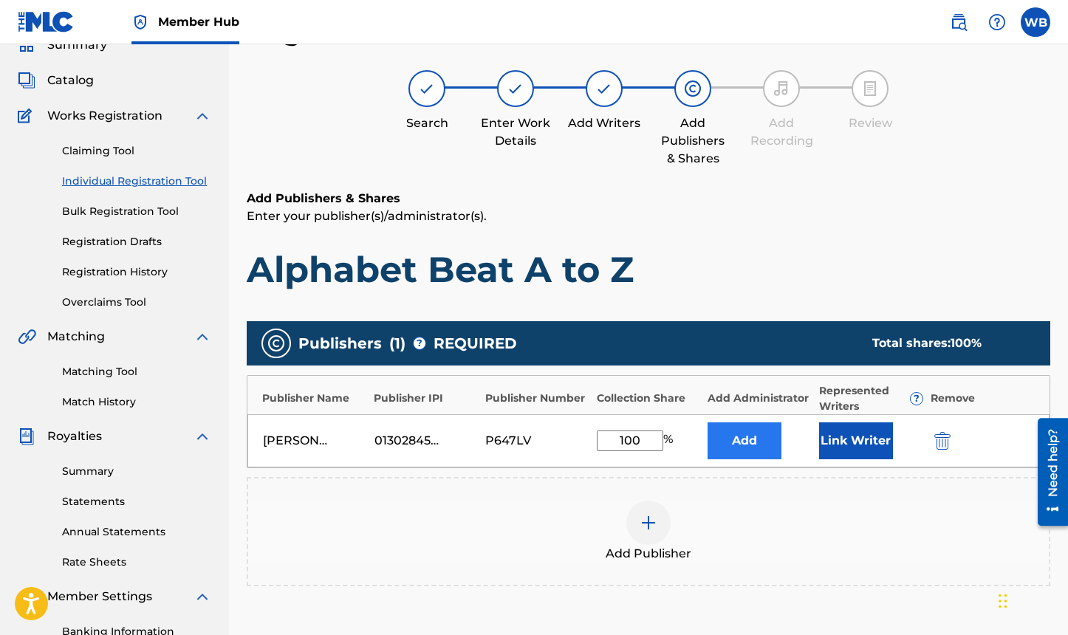
type input "100"
click at [747, 430] on button "Add" at bounding box center [744, 440] width 74 height 37
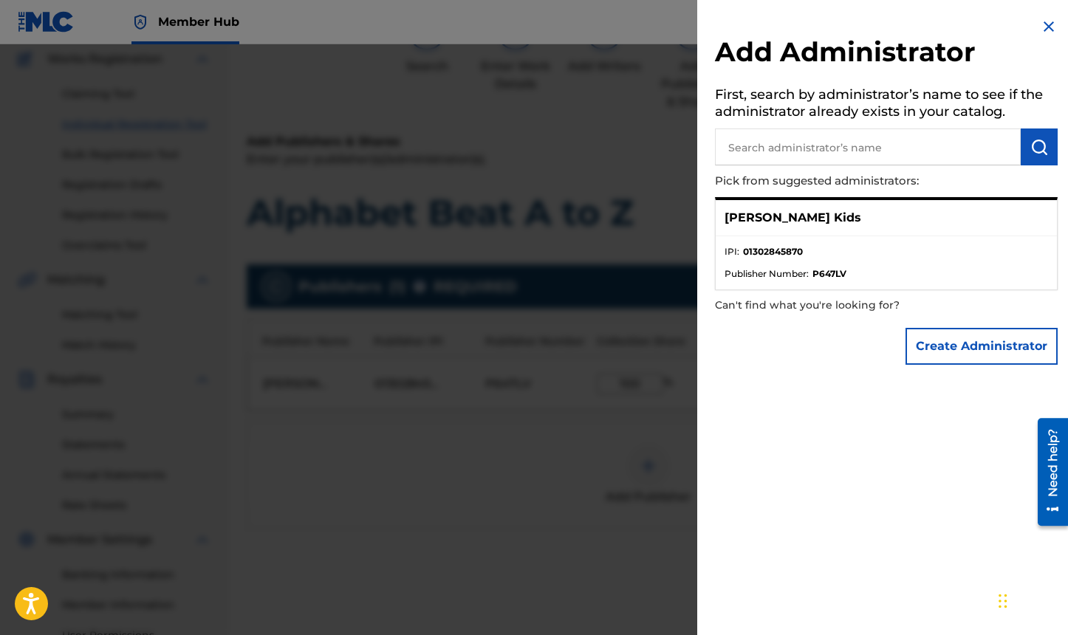
scroll to position [0, 0]
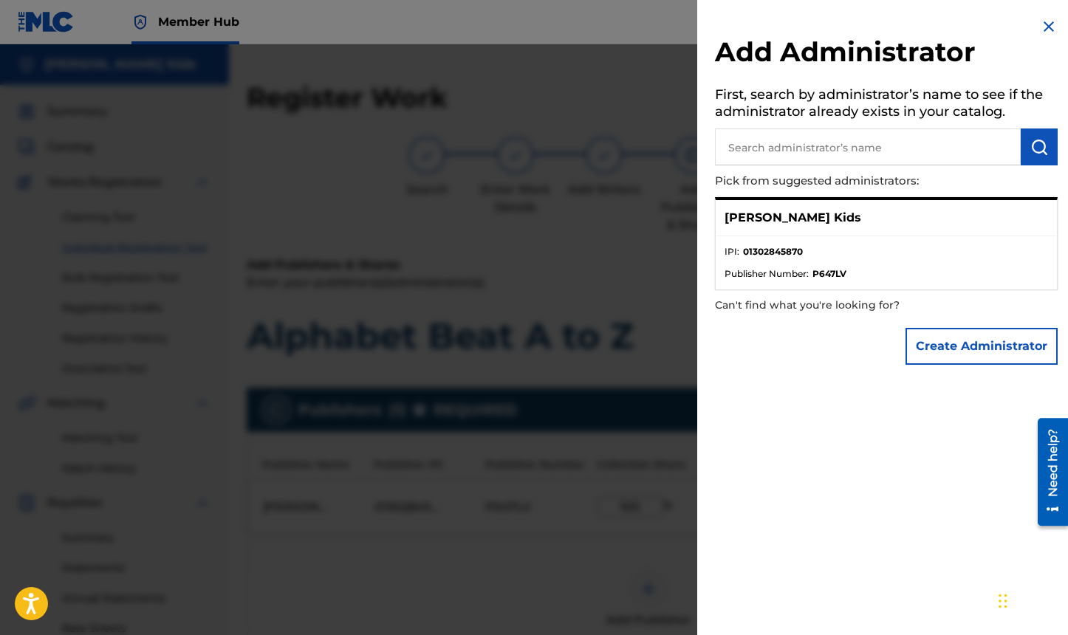
click at [1048, 27] on img at bounding box center [1049, 27] width 18 height 18
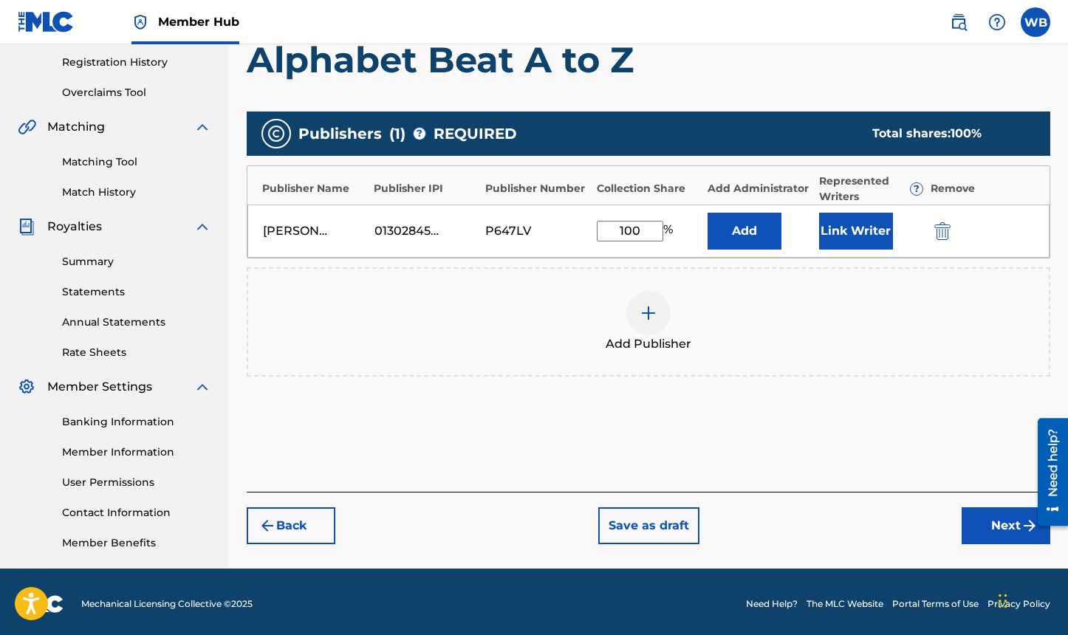
scroll to position [281, 0]
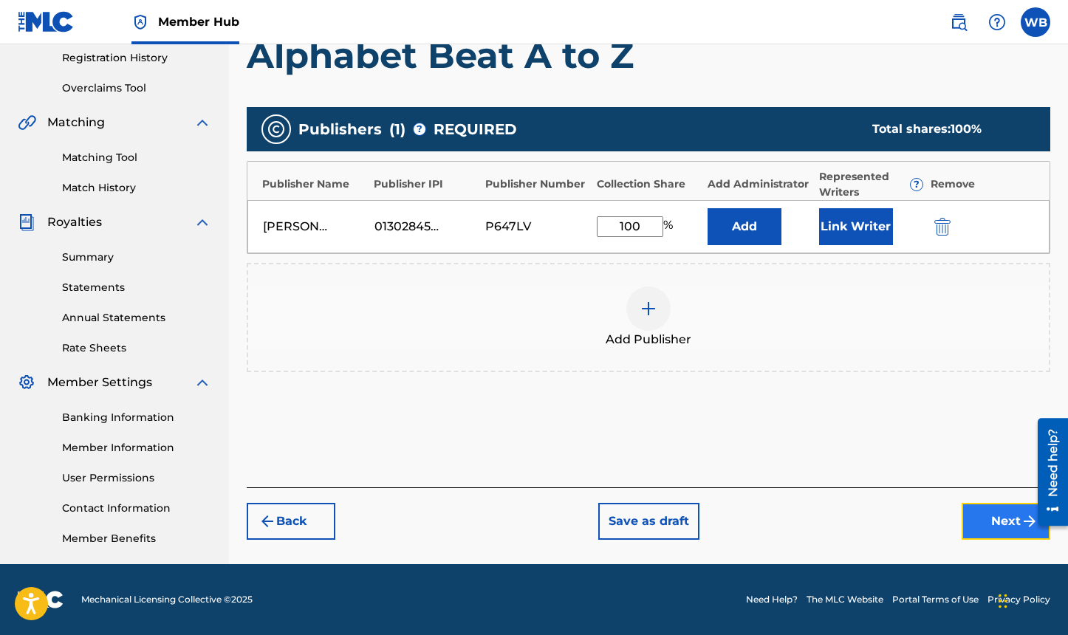
click at [987, 514] on button "Next" at bounding box center [1005, 521] width 89 height 37
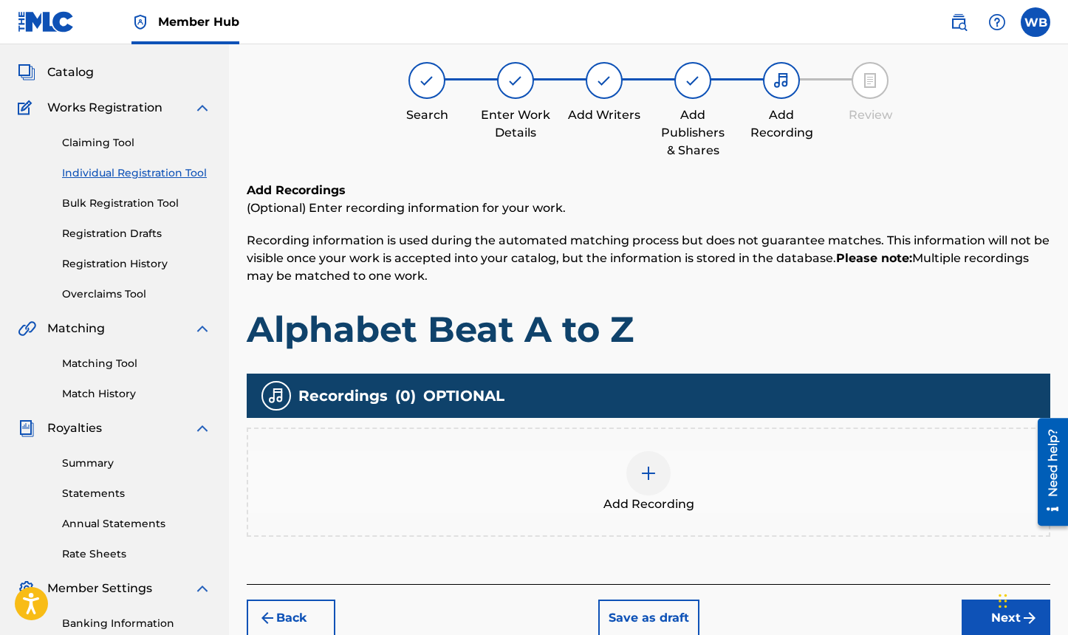
scroll to position [66, 0]
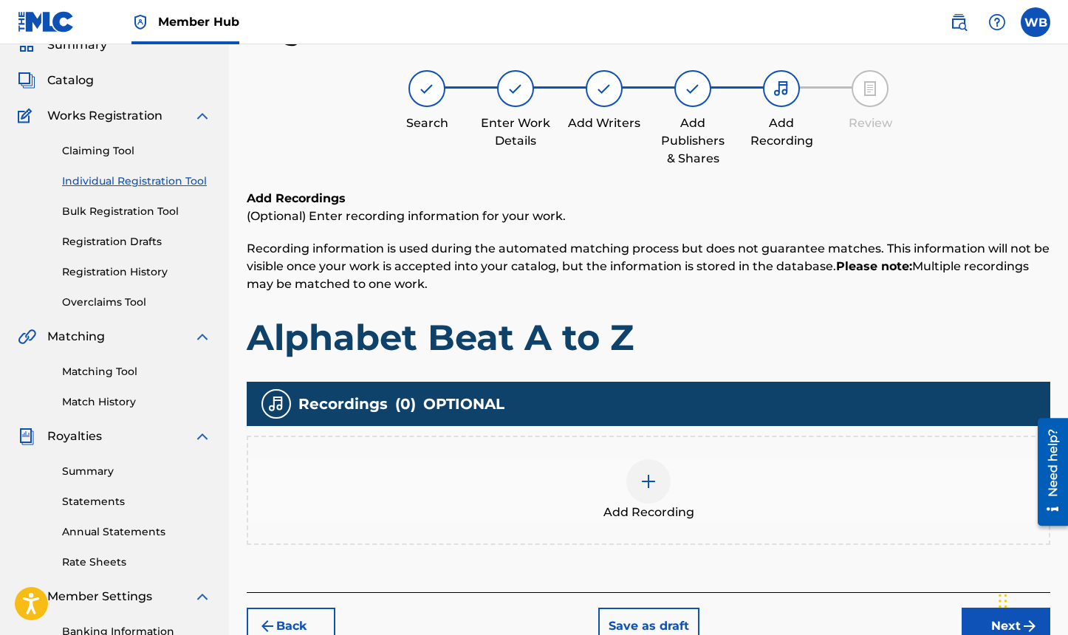
click at [662, 477] on div at bounding box center [648, 481] width 44 height 44
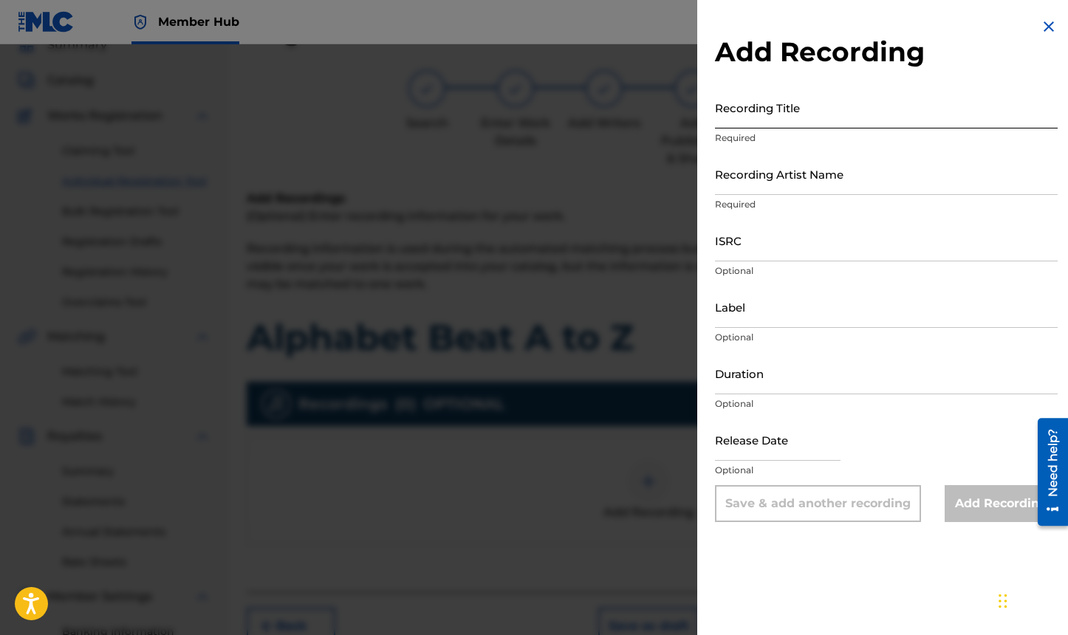
click at [728, 111] on input "Recording Title" at bounding box center [886, 107] width 343 height 42
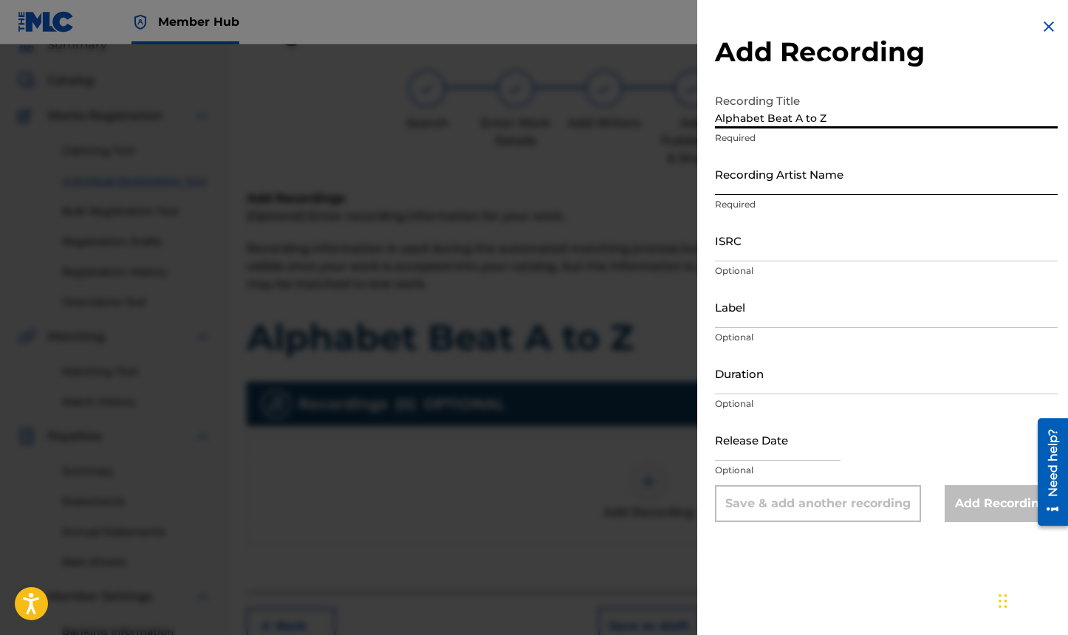
type input "Alphabet Beat A to Z"
click at [782, 183] on input "Recording Artist Name" at bounding box center [886, 174] width 343 height 42
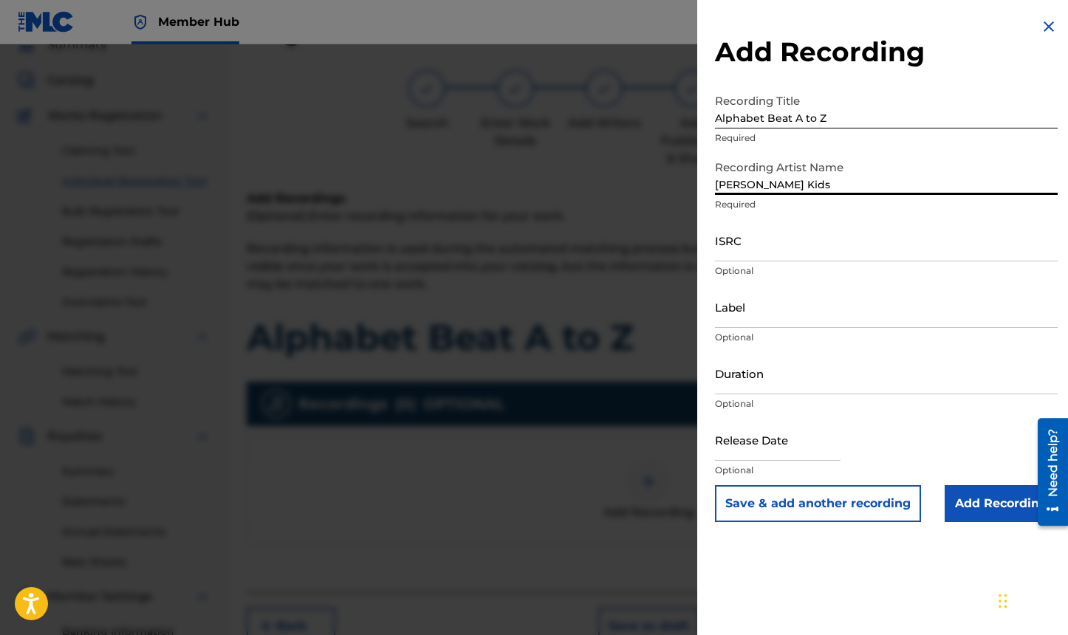
type input "[PERSON_NAME] Kids"
click at [761, 253] on input "ISRC" at bounding box center [886, 240] width 343 height 42
paste input "QT3EZ2591522"
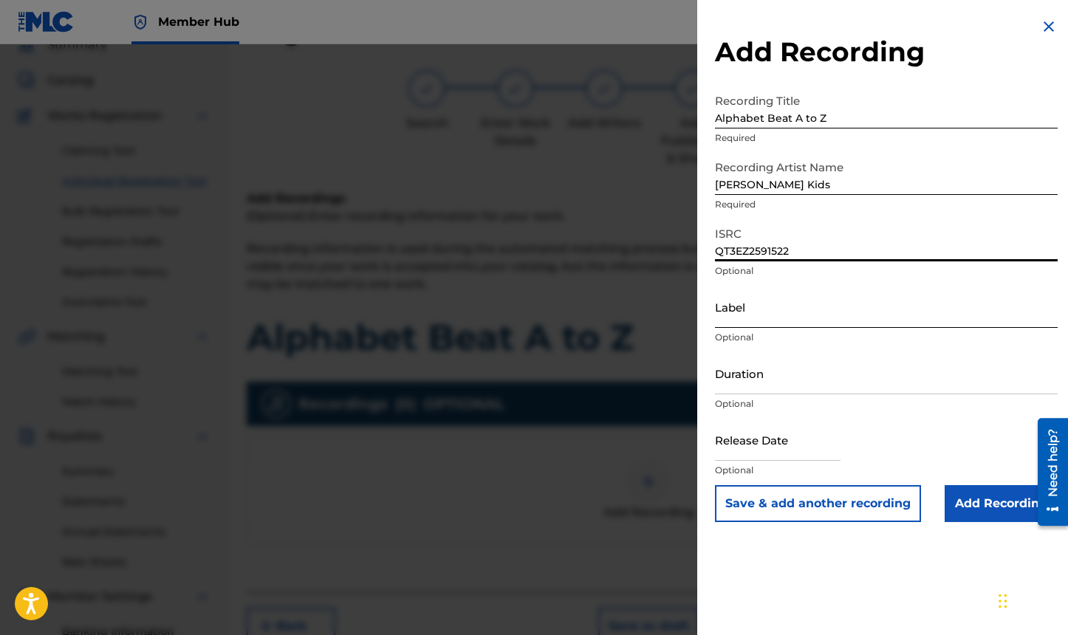
type input "QT3EZ2591522"
click at [771, 314] on input "Label" at bounding box center [886, 307] width 343 height 42
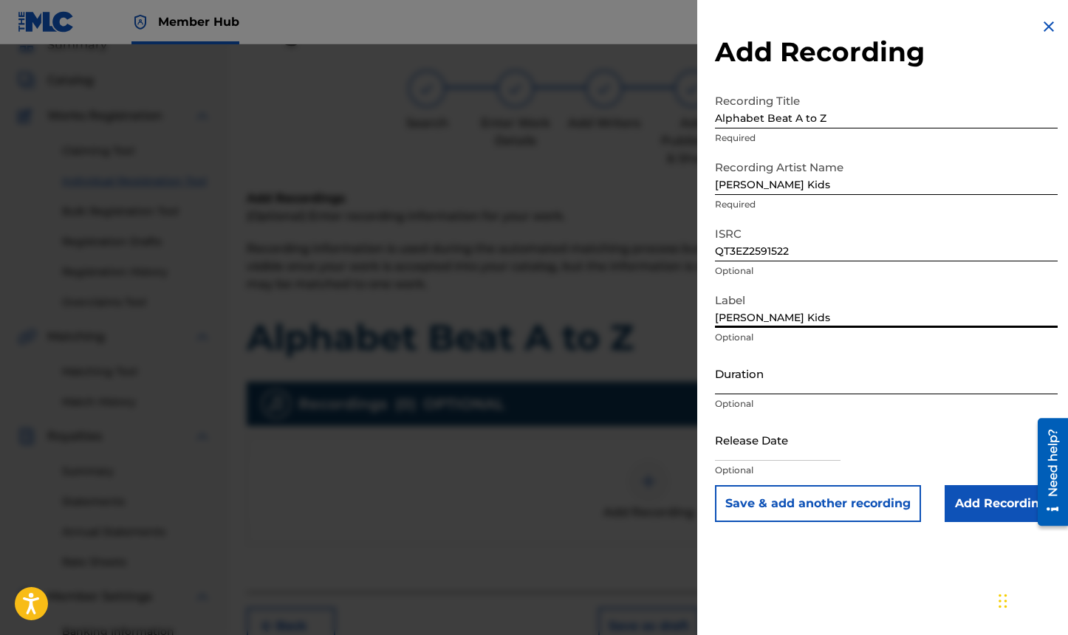
type input "[PERSON_NAME] Kids"
click at [750, 379] on input "Duration" at bounding box center [886, 373] width 343 height 42
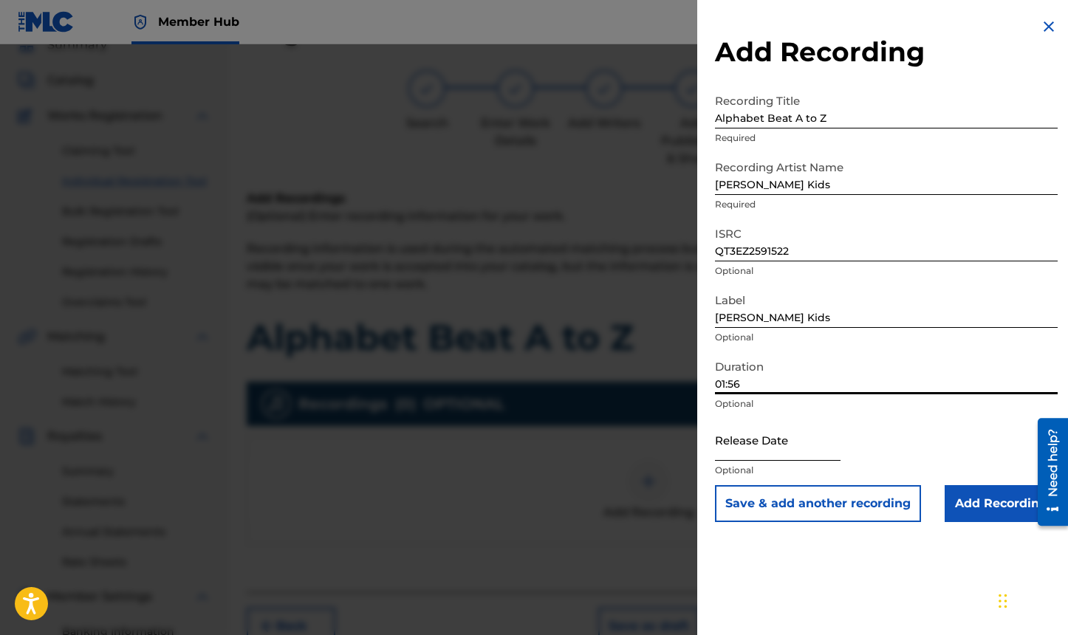
type input "01:56"
click at [765, 437] on input "text" at bounding box center [778, 440] width 126 height 42
select select "8"
select select "2025"
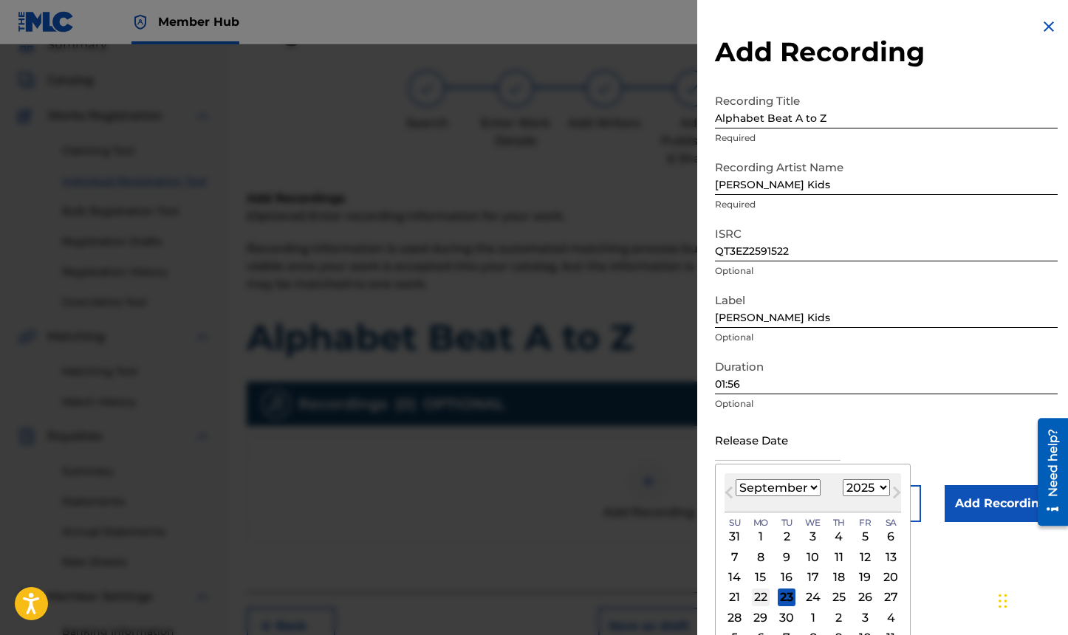
click at [759, 594] on div "22" at bounding box center [761, 597] width 18 height 18
type input "[DATE]"
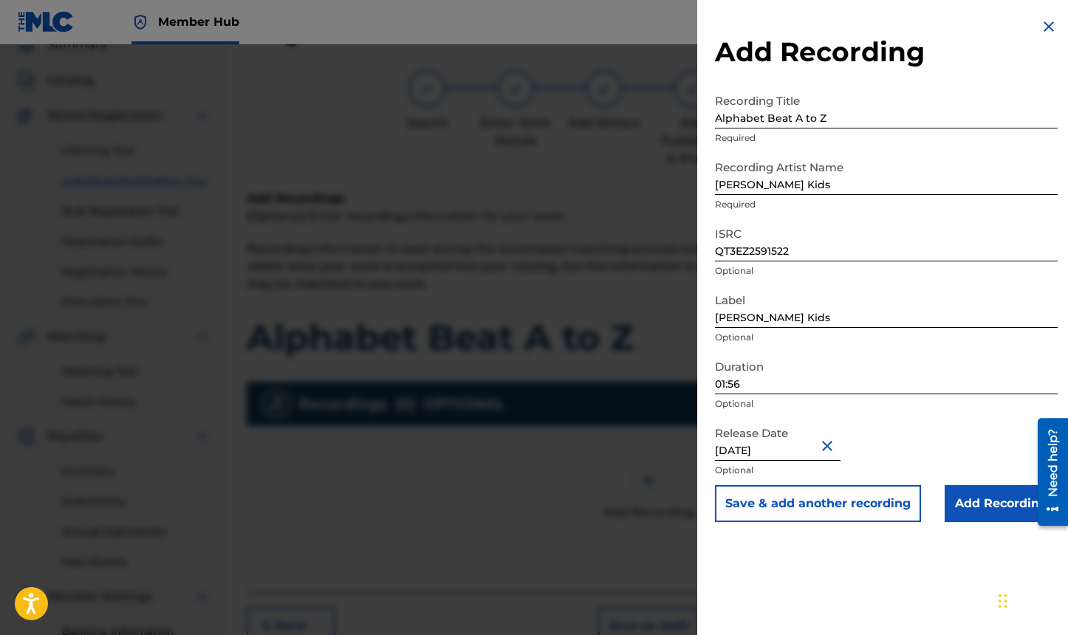
click at [824, 569] on div "Add Recording Recording Title Alphabet Beat A to Z Required Recording Artist Na…" at bounding box center [886, 317] width 378 height 635
click at [969, 512] on input "Add Recording" at bounding box center [1000, 503] width 113 height 37
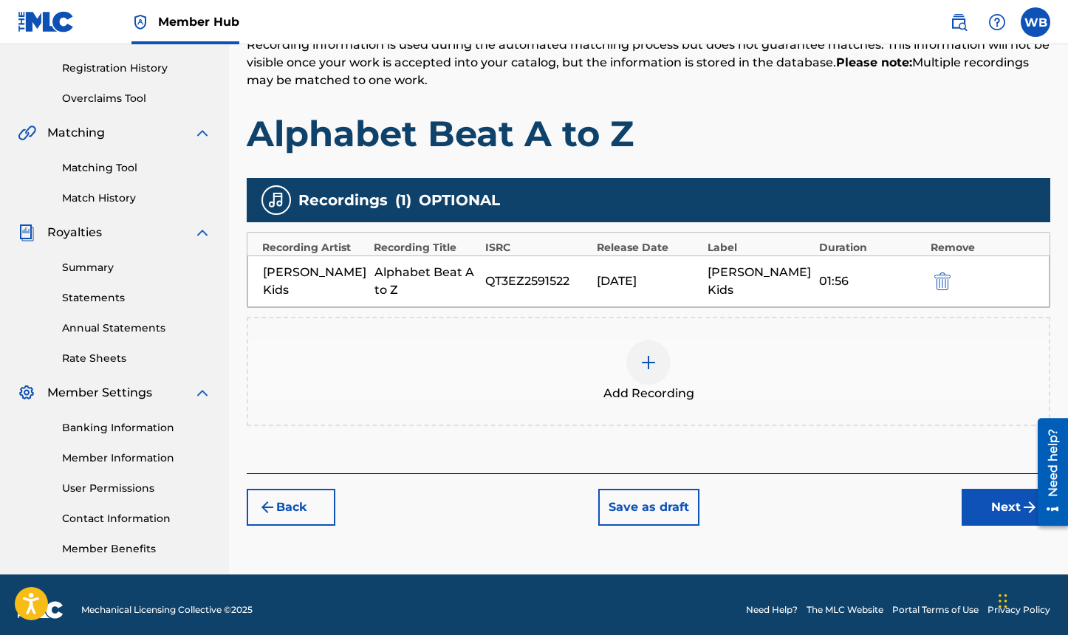
scroll to position [281, 0]
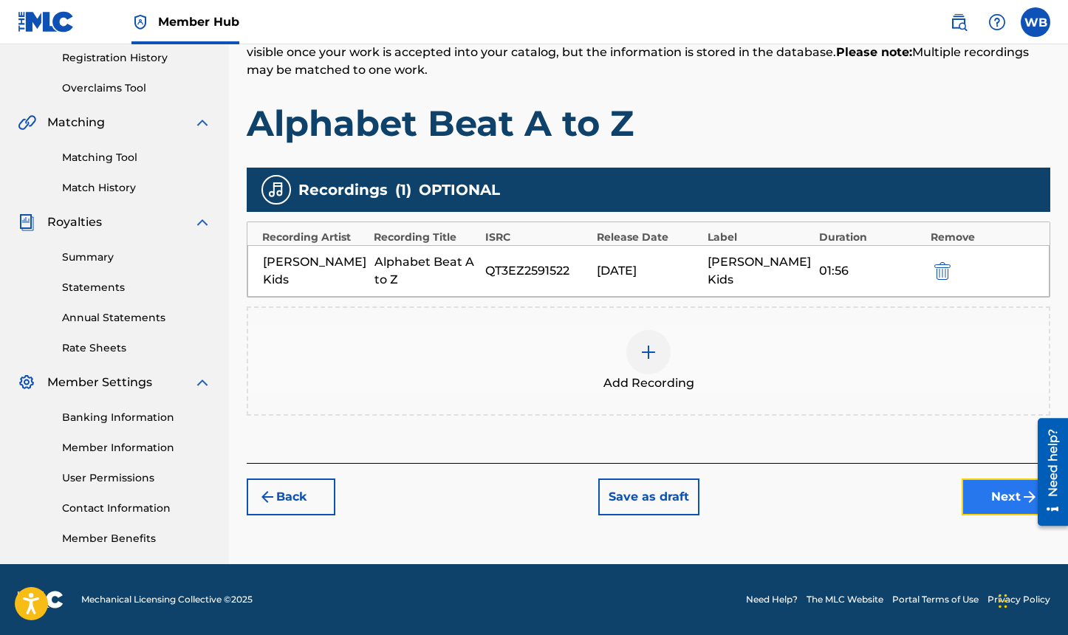
click at [1007, 493] on button "Next" at bounding box center [1005, 496] width 89 height 37
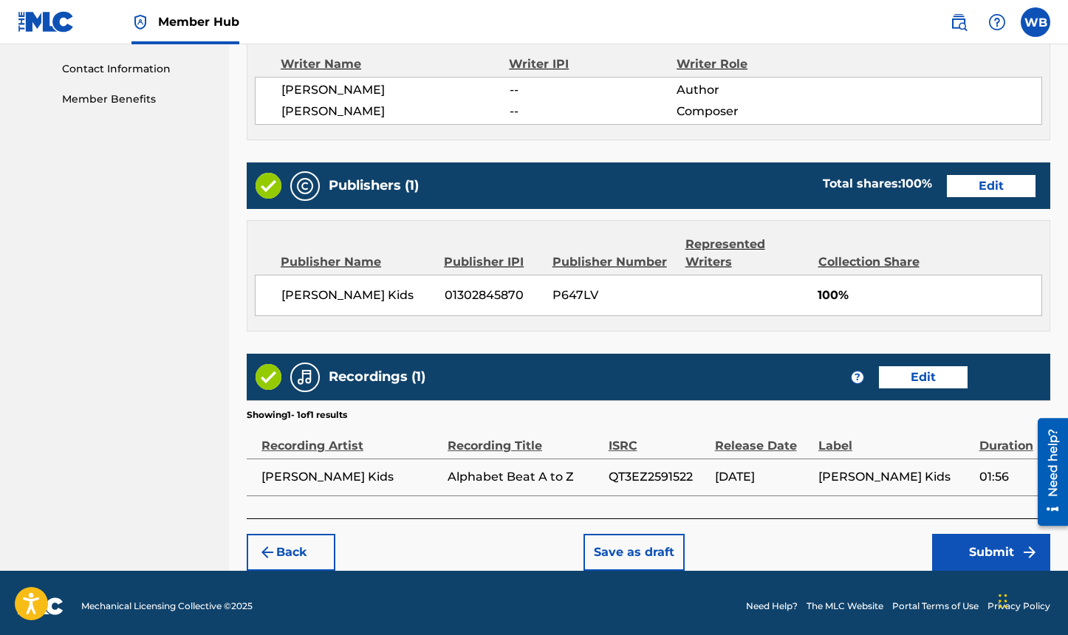
scroll to position [727, 0]
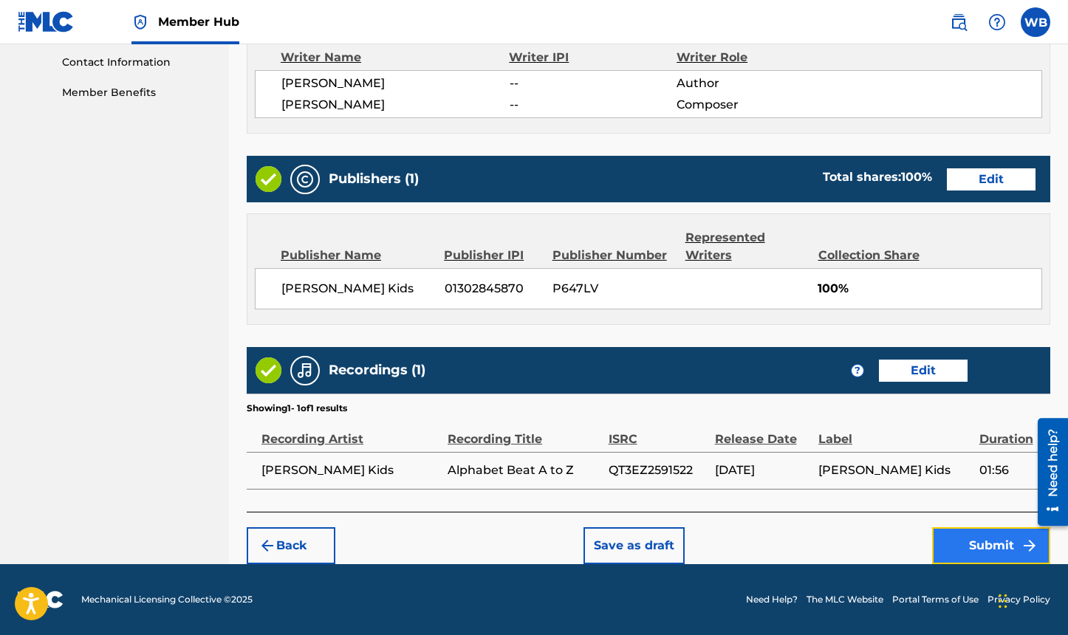
click at [989, 541] on button "Submit" at bounding box center [991, 545] width 118 height 37
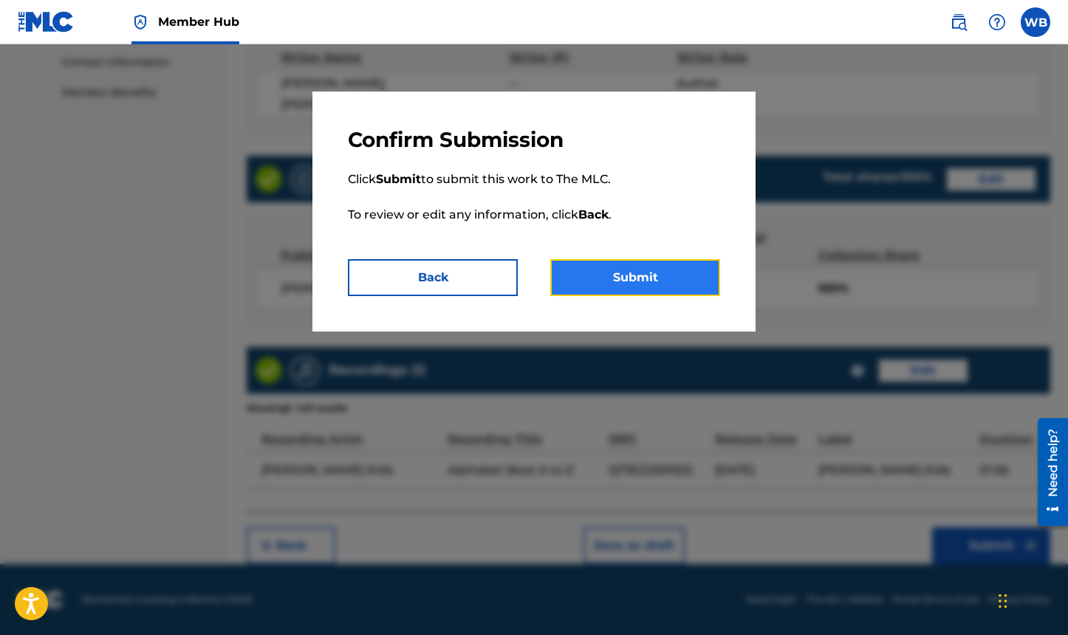
click at [631, 270] on button "Submit" at bounding box center [635, 277] width 170 height 37
